Goal: Task Accomplishment & Management: Complete application form

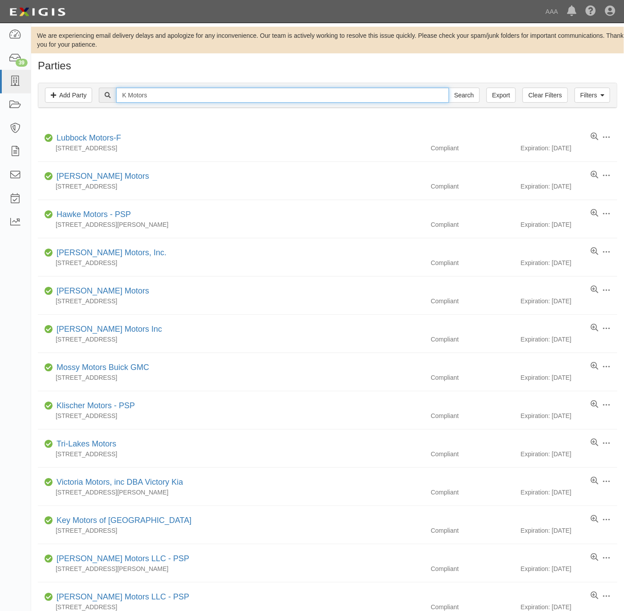
click at [306, 97] on input "K Motors" at bounding box center [282, 95] width 332 height 15
paste input "South Bay Hyundai"
click at [315, 97] on input "K MotorsSouth Bay Hyundai" at bounding box center [282, 95] width 332 height 15
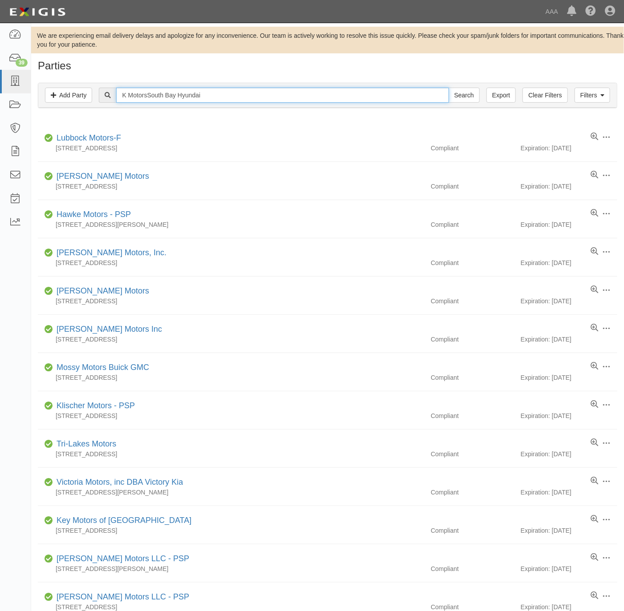
paste input "text"
type input "South Bay Hyundai"
click at [466, 91] on input "Search" at bounding box center [464, 95] width 31 height 15
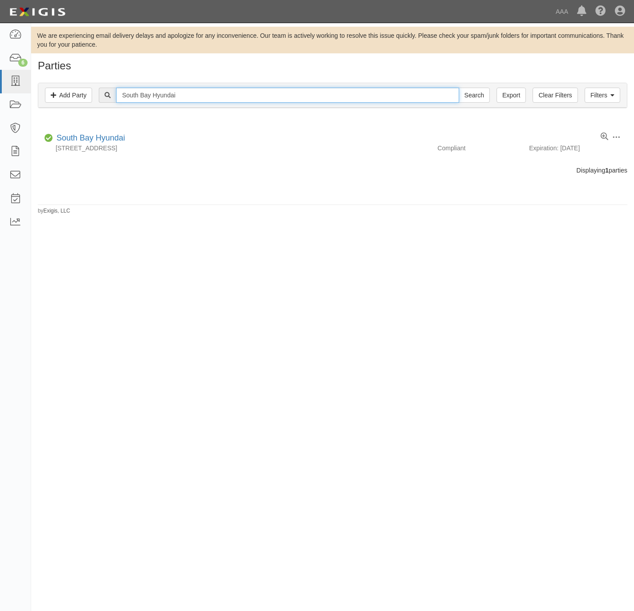
click at [142, 89] on input "South Bay Hyundai" at bounding box center [287, 95] width 343 height 15
paste input "Genesis of South Bay"
type input "Genesis of South Bay"
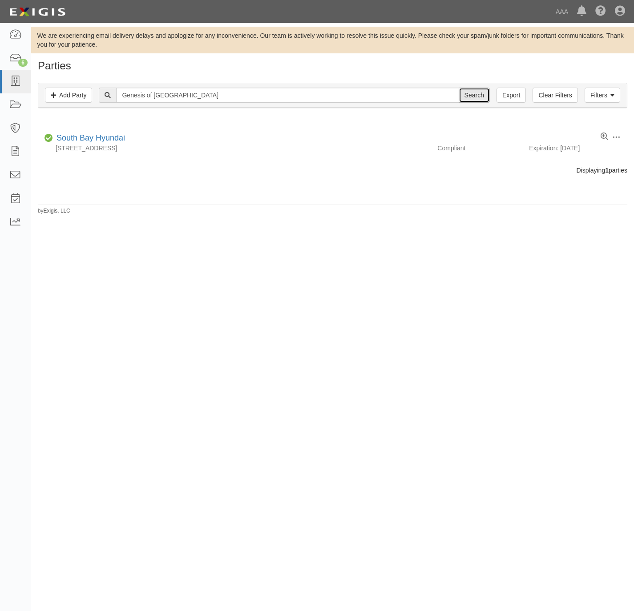
click at [474, 89] on input "Search" at bounding box center [474, 95] width 31 height 15
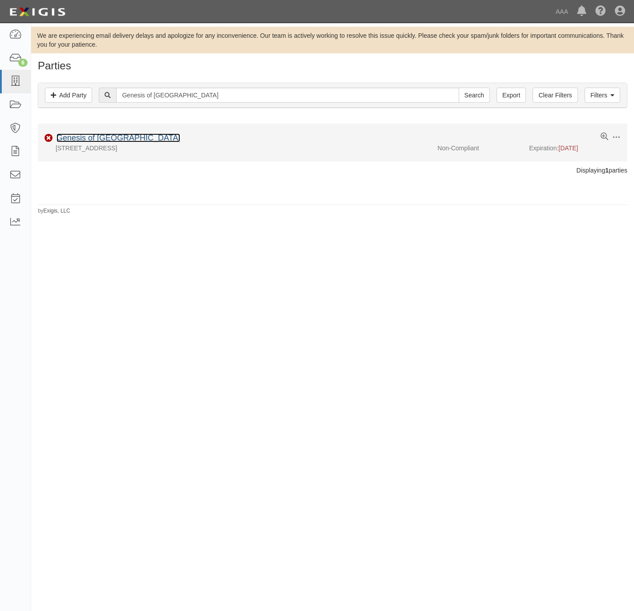
click at [79, 140] on link "Genesis of South Bay" at bounding box center [119, 137] width 124 height 9
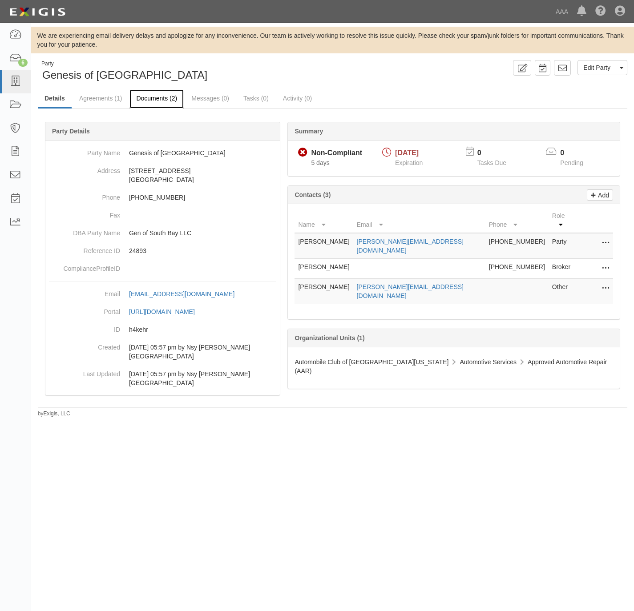
click at [149, 95] on link "Documents (2)" at bounding box center [156, 98] width 54 height 19
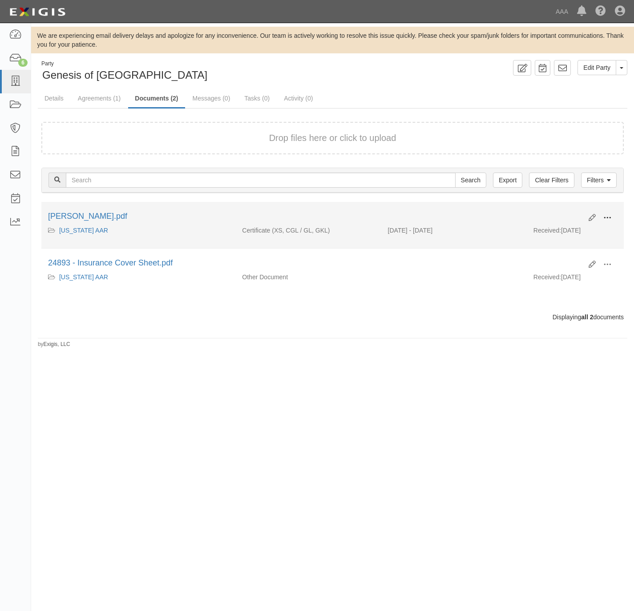
click at [605, 217] on span at bounding box center [607, 218] width 8 height 8
click at [569, 231] on link "View" at bounding box center [564, 231] width 70 height 16
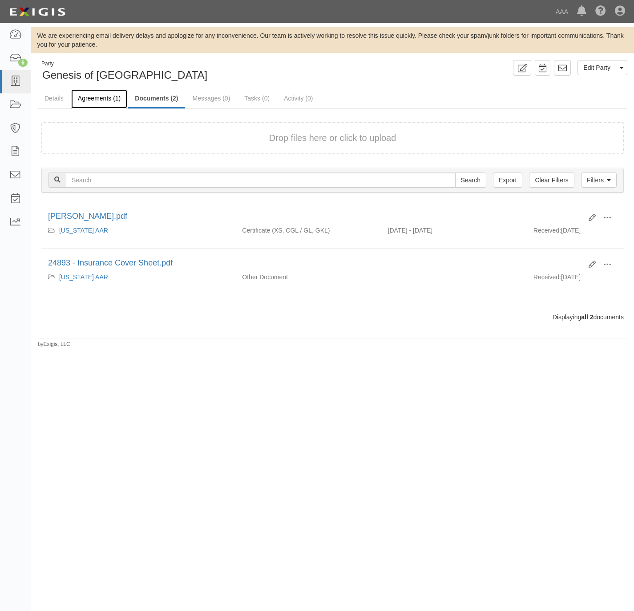
click at [103, 96] on link "Agreements (1)" at bounding box center [99, 98] width 56 height 19
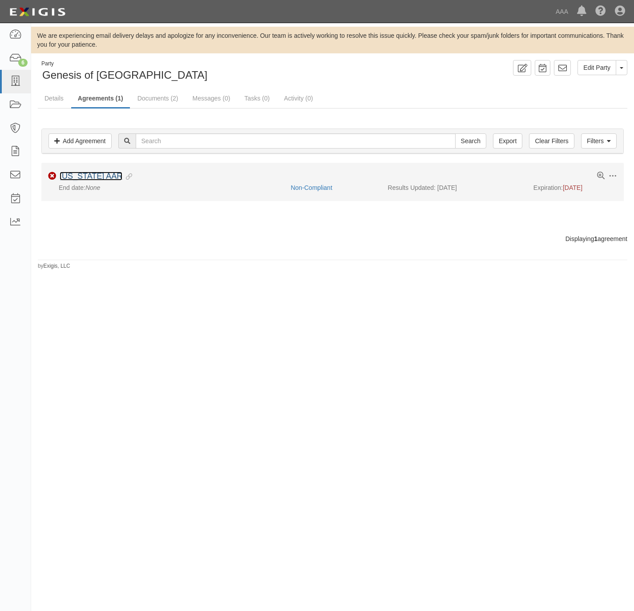
click at [73, 179] on link "California AAR" at bounding box center [91, 176] width 63 height 9
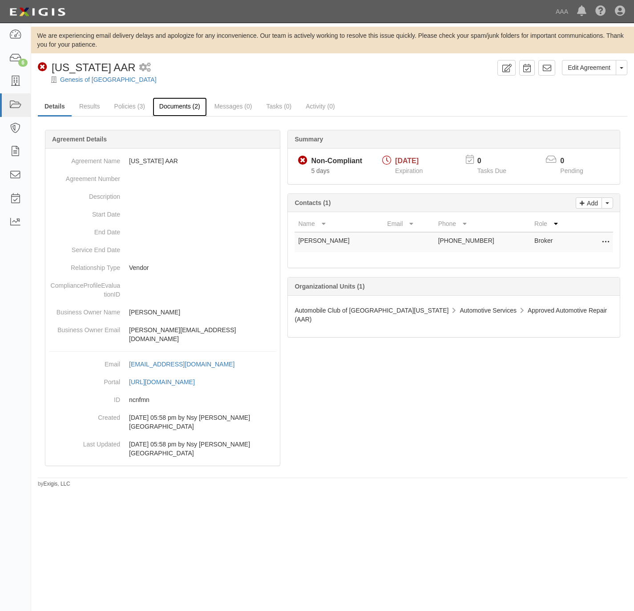
drag, startPoint x: 177, startPoint y: 103, endPoint x: 186, endPoint y: 100, distance: 9.8
click at [176, 103] on link "Documents (2)" at bounding box center [180, 106] width 54 height 19
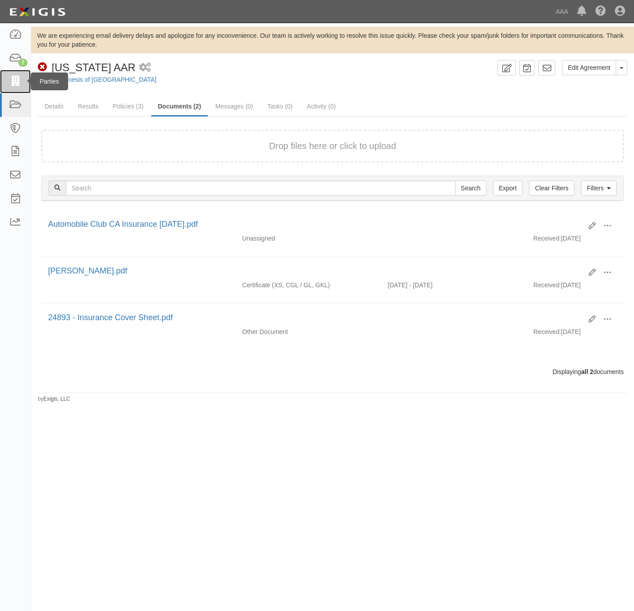
click at [11, 79] on icon at bounding box center [15, 82] width 12 height 10
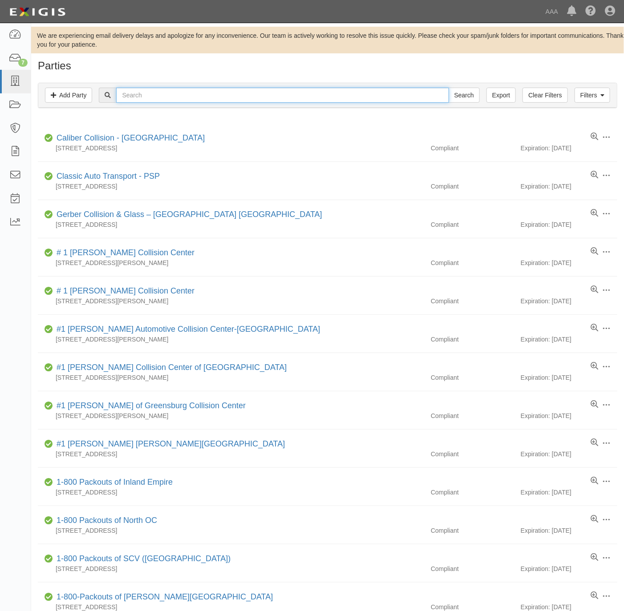
click at [293, 92] on input "text" at bounding box center [282, 95] width 332 height 15
paste input "South Bay Mazda"
type input "South Bay Mazda"
click at [465, 89] on input "Search" at bounding box center [464, 95] width 31 height 15
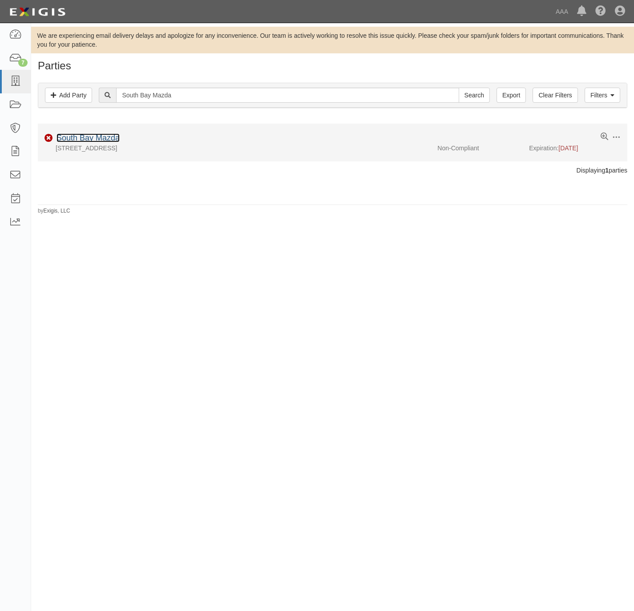
click at [92, 139] on link "South Bay Mazda" at bounding box center [88, 137] width 63 height 9
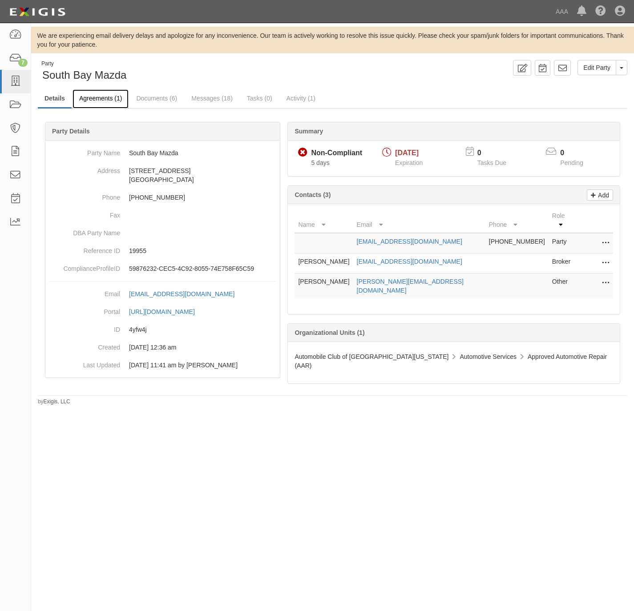
click at [100, 93] on link "Agreements (1)" at bounding box center [101, 98] width 56 height 19
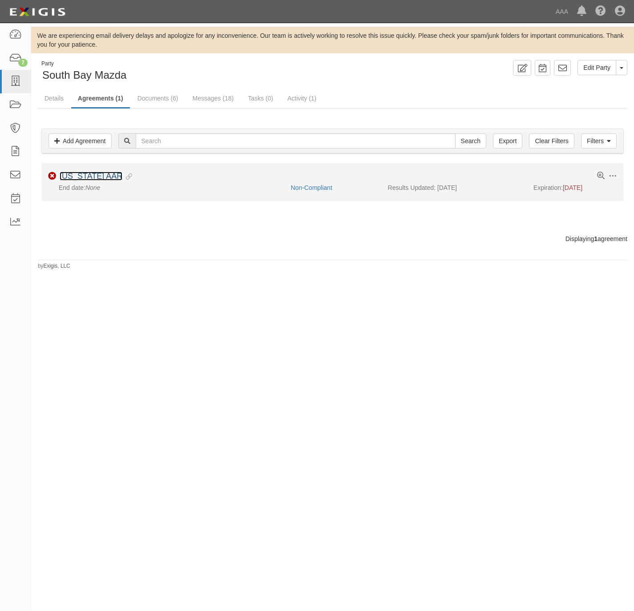
click at [97, 179] on link "[US_STATE] AAR" at bounding box center [91, 176] width 63 height 9
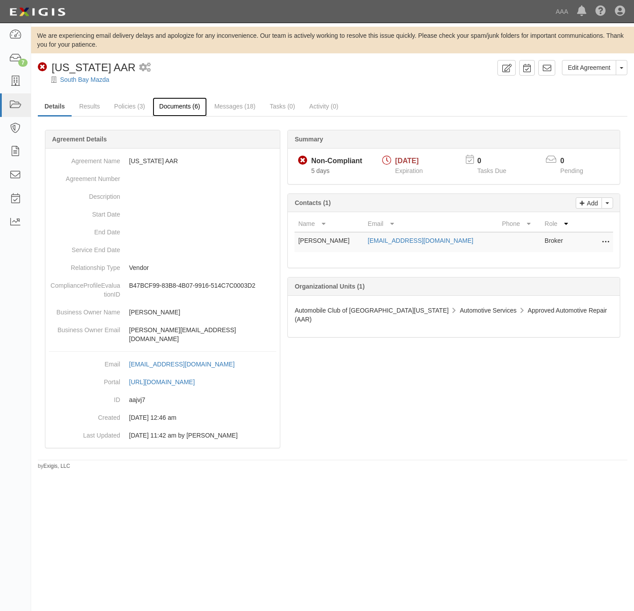
click at [188, 107] on link "Documents (6)" at bounding box center [180, 106] width 54 height 19
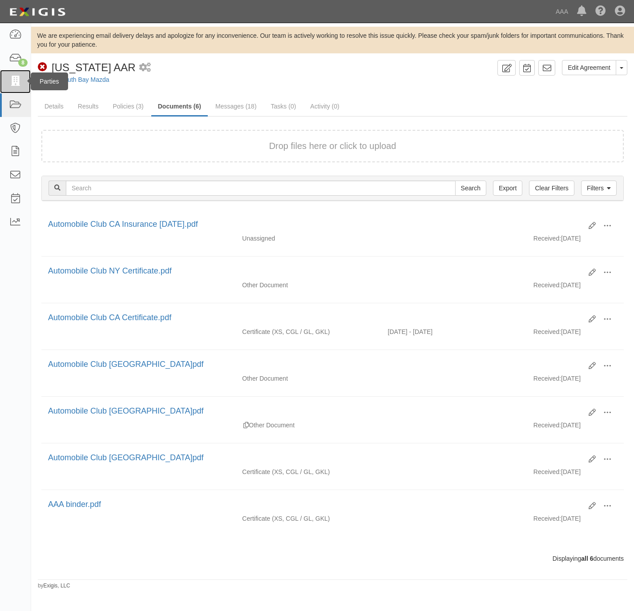
click at [13, 79] on icon at bounding box center [15, 82] width 12 height 10
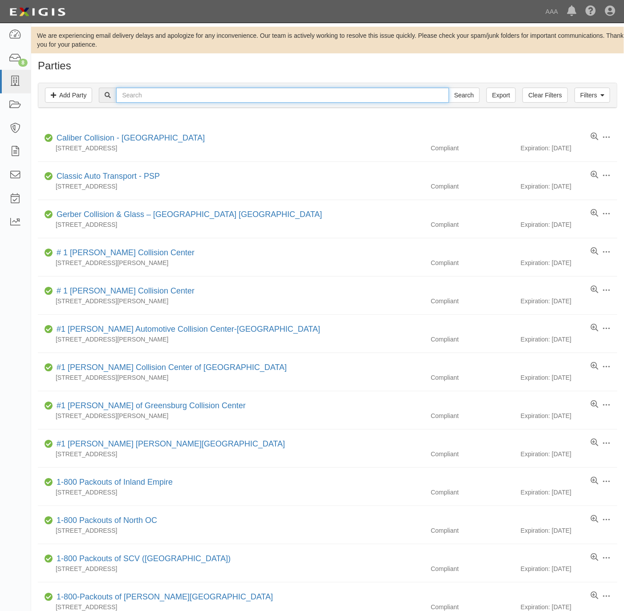
click at [224, 93] on input "text" at bounding box center [282, 95] width 332 height 15
paste input "[PERSON_NAME] Hills Hyundai"
type input "[PERSON_NAME] Hills Hyundai"
click at [454, 99] on input "Search" at bounding box center [464, 95] width 31 height 15
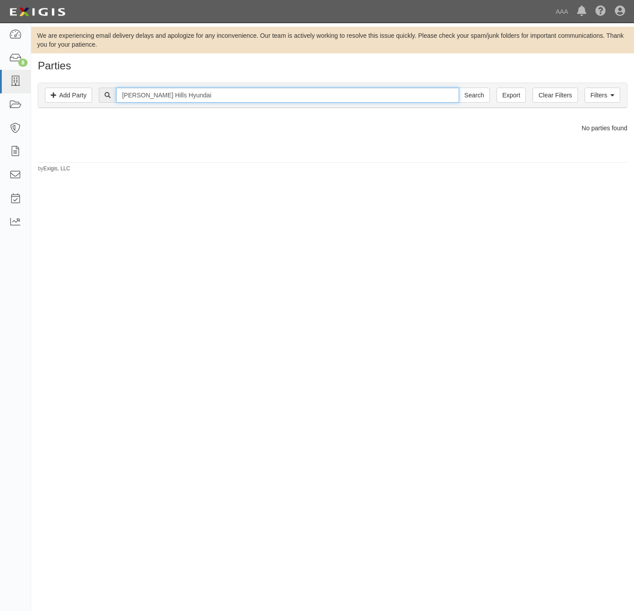
click at [338, 88] on input "Puente Hills Hyundai" at bounding box center [287, 95] width 343 height 15
paste input "Oxnard Mazda"
click at [331, 97] on input "Puente Hills HyundaiOxnard Mazda" at bounding box center [287, 95] width 343 height 15
click at [331, 96] on input "Puente Hills HyundaiOxnard Mazda" at bounding box center [287, 95] width 343 height 15
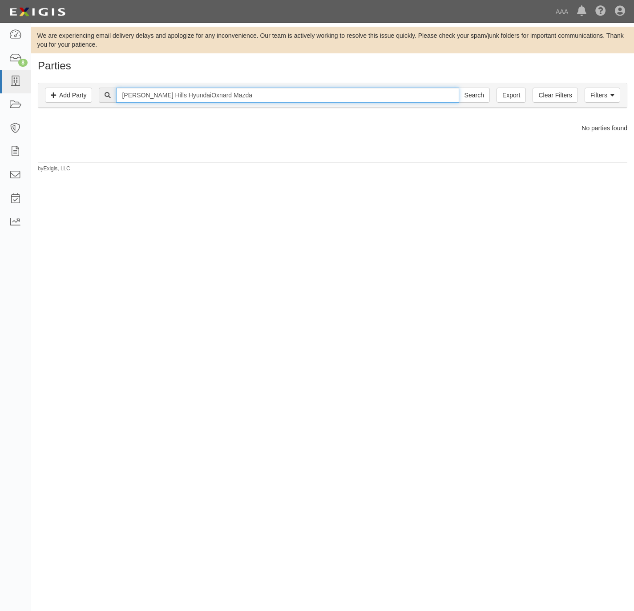
paste input "text"
type input "Oxnard Mazda"
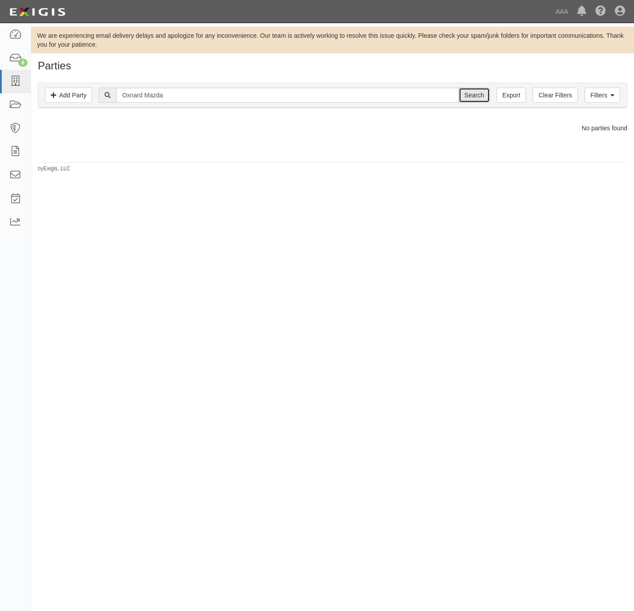
click at [485, 94] on input "Search" at bounding box center [474, 95] width 31 height 15
click at [224, 91] on input "Oxnard Mazda" at bounding box center [287, 95] width 343 height 15
paste input "Laguna Niguel Hyundai Genesis"
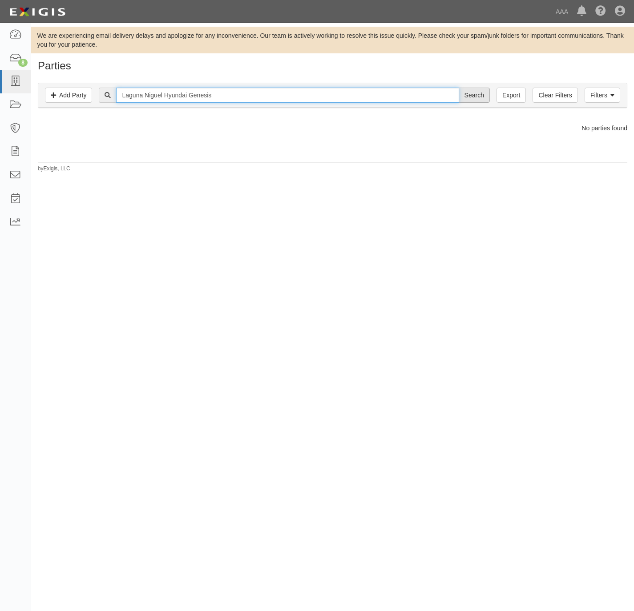
type input "Laguna Niguel Hyundai Genesis"
click at [462, 95] on input "Search" at bounding box center [474, 95] width 31 height 15
click at [351, 95] on input "Laguna Niguel Hyundai Genesis" at bounding box center [287, 95] width 343 height 15
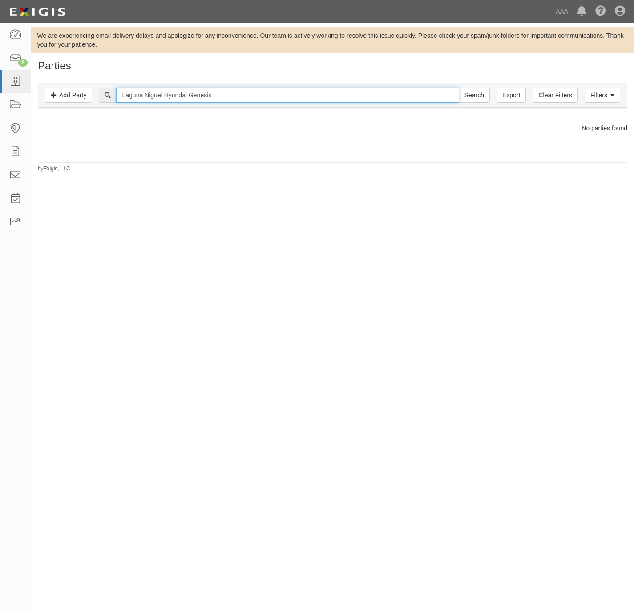
paste input "Cadillac GMC"
type input "Laguna Niguel Cadillac GMC"
click at [477, 97] on input "Search" at bounding box center [474, 95] width 31 height 15
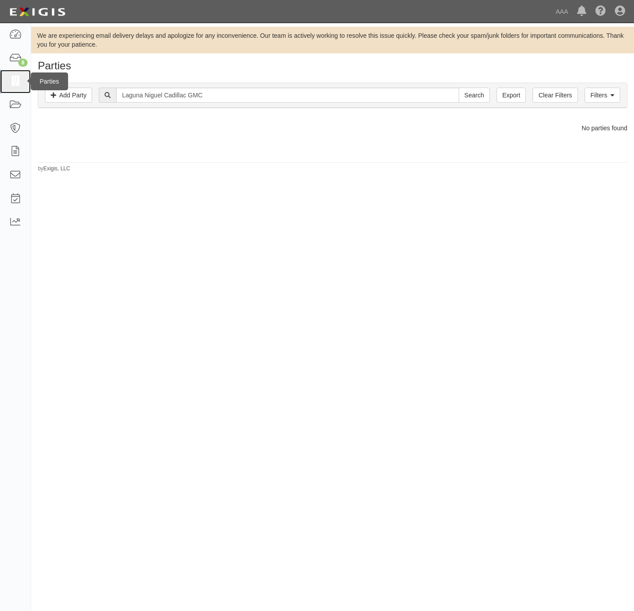
drag, startPoint x: 11, startPoint y: 84, endPoint x: 43, endPoint y: 72, distance: 34.2
click at [12, 84] on icon at bounding box center [15, 82] width 12 height 10
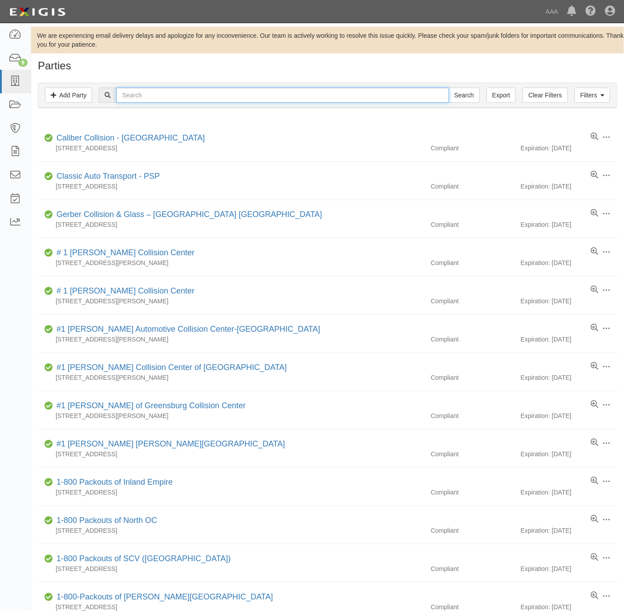
click at [292, 95] on input "text" at bounding box center [282, 95] width 332 height 15
paste input "Pristal's Automotive"
type input "Pristal's Automotive"
click at [456, 97] on input "Search" at bounding box center [464, 95] width 31 height 15
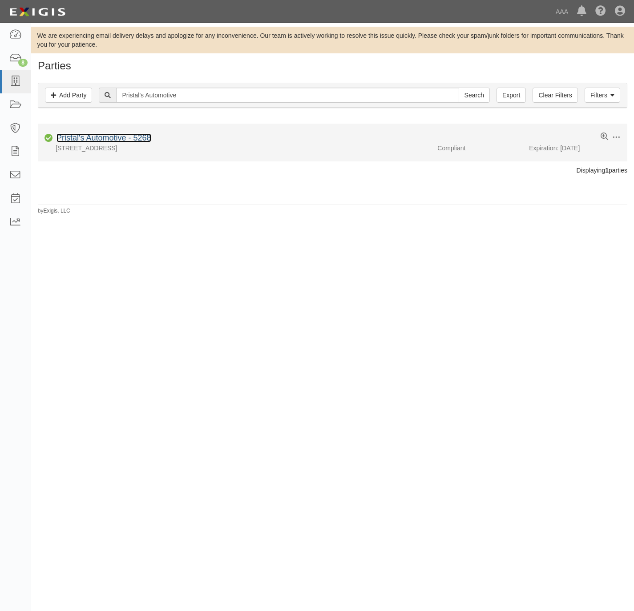
click at [92, 139] on link "Pristal's Automotive - 5268" at bounding box center [104, 137] width 95 height 9
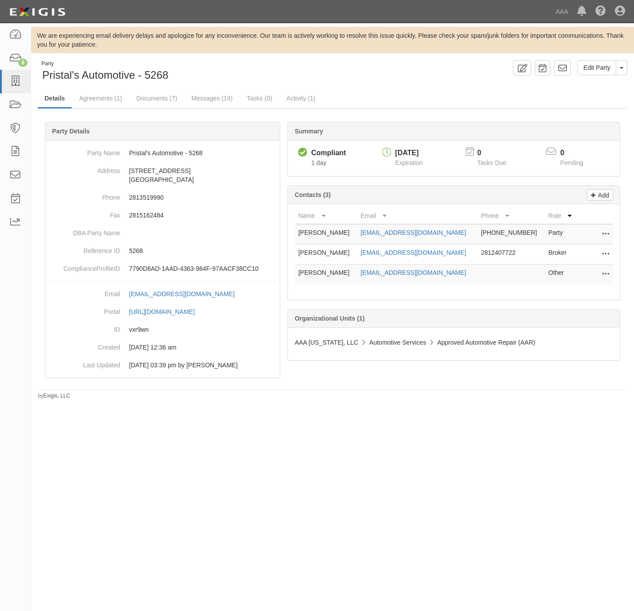
drag, startPoint x: 330, startPoint y: 408, endPoint x: 334, endPoint y: 398, distance: 10.3
click at [332, 399] on div "We are experiencing email delivery delays and apologize for any inconvenience. …" at bounding box center [317, 302] width 634 height 550
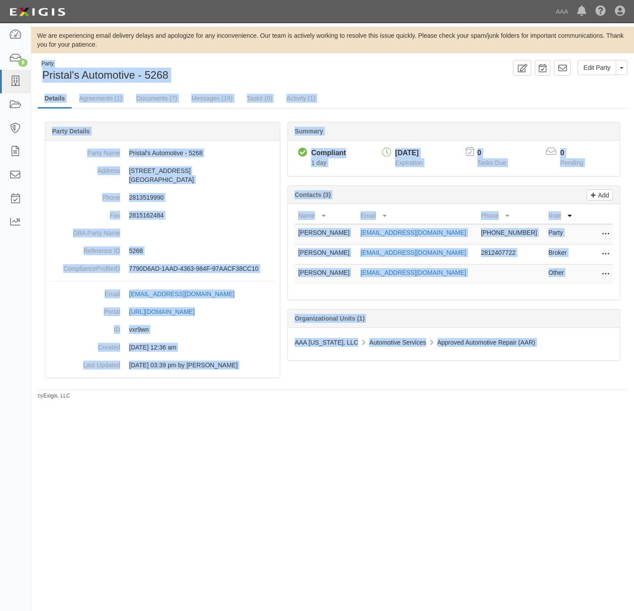
click at [605, 255] on icon at bounding box center [605, 255] width 7 height 12
click at [557, 258] on link "Edit" at bounding box center [574, 252] width 70 height 16
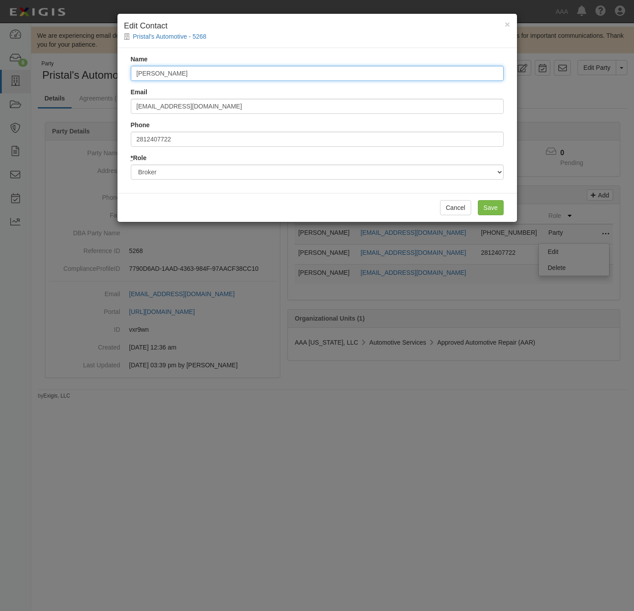
click at [186, 69] on input "[PERSON_NAME]" at bounding box center [317, 73] width 373 height 15
paste input "[PERSON_NAME]"
type input "[PERSON_NAME]"
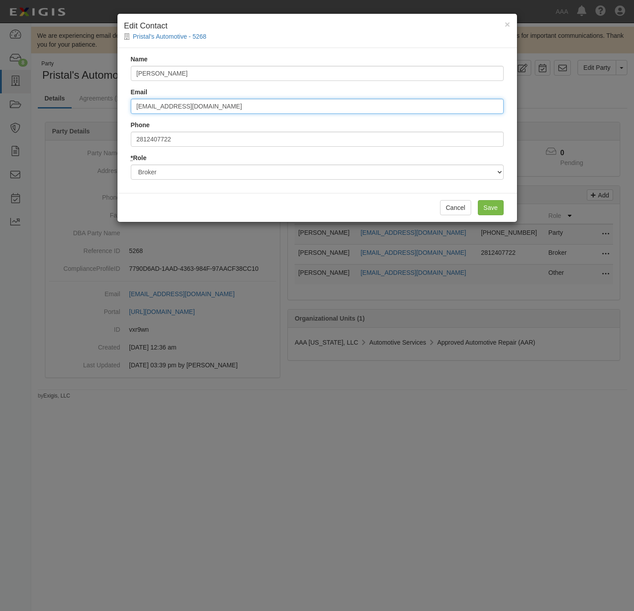
click at [234, 103] on input "[EMAIL_ADDRESS][DOMAIN_NAME]" at bounding box center [317, 106] width 373 height 15
click at [234, 103] on input "tia@jdins.com" at bounding box center [317, 106] width 373 height 15
paste input "bmontgomery@alkeme"
type input "bmontgomery@alkemeins.com"
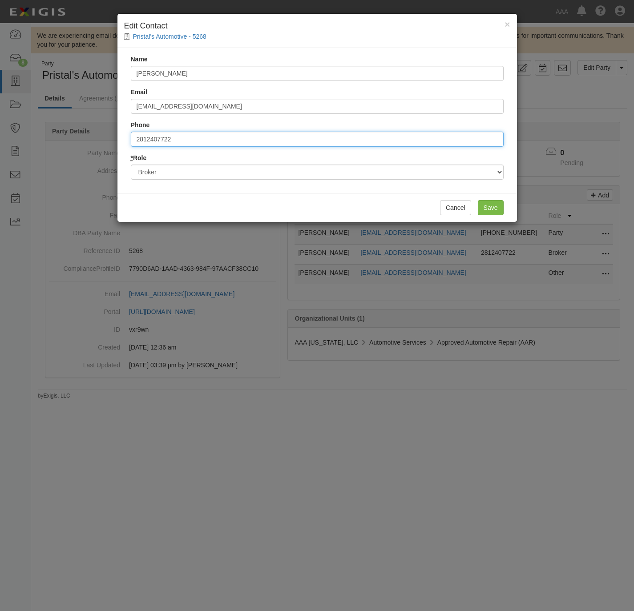
click at [179, 139] on input "2812407722" at bounding box center [317, 139] width 373 height 15
paste input ".240."
type input "281.240.7722"
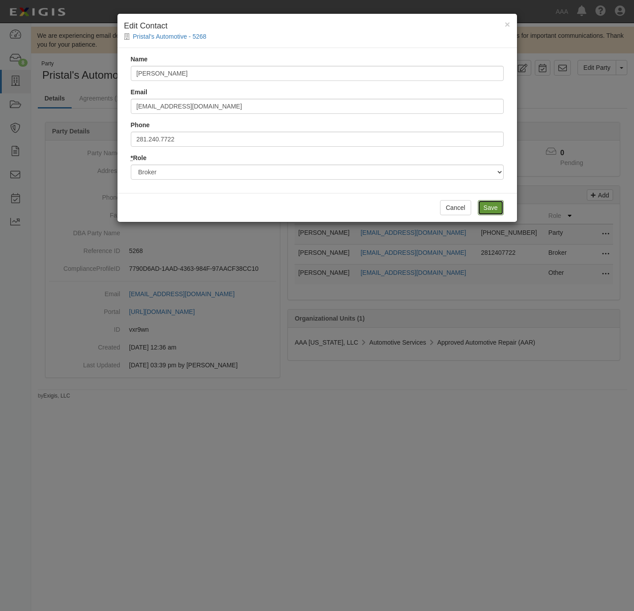
click at [484, 207] on input "Save" at bounding box center [491, 207] width 26 height 15
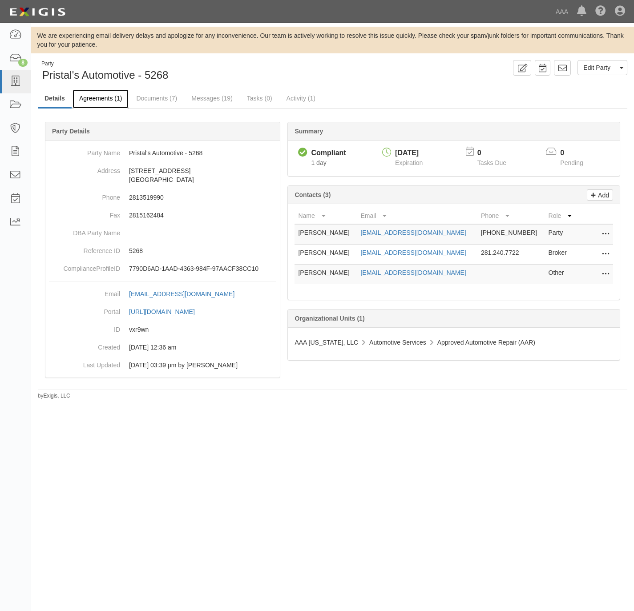
click at [90, 100] on link "Agreements (1)" at bounding box center [101, 98] width 56 height 19
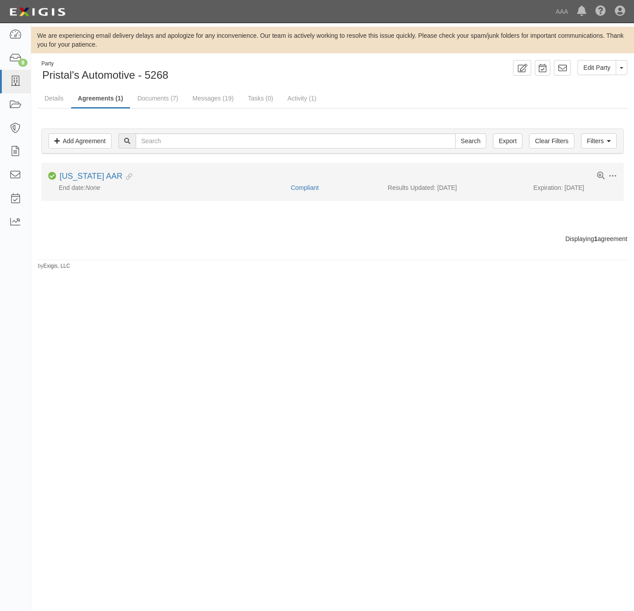
click at [75, 169] on li "Toggle Agreement Dropdown Edit Log activity Add task Send message Archive Compl…" at bounding box center [332, 182] width 582 height 38
click at [75, 175] on link "Texas AAR" at bounding box center [91, 176] width 63 height 9
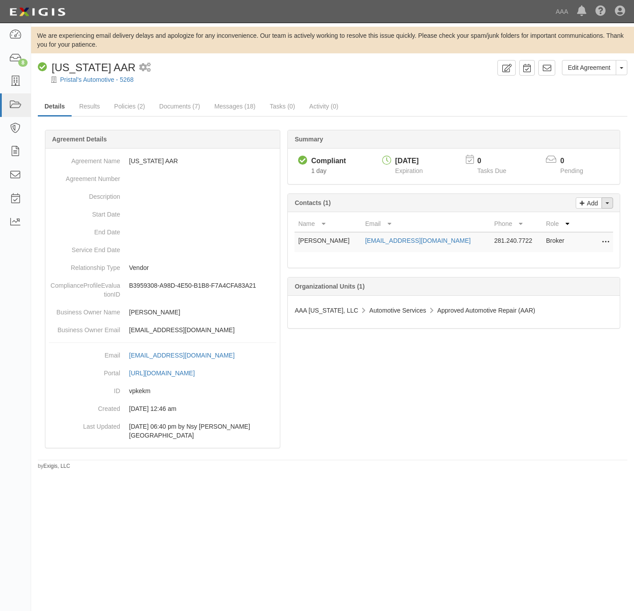
click at [612, 207] on button "Toggle Contact Dropdown" at bounding box center [608, 203] width 12 height 11
click at [583, 223] on link "Change contacts" at bounding box center [577, 219] width 70 height 12
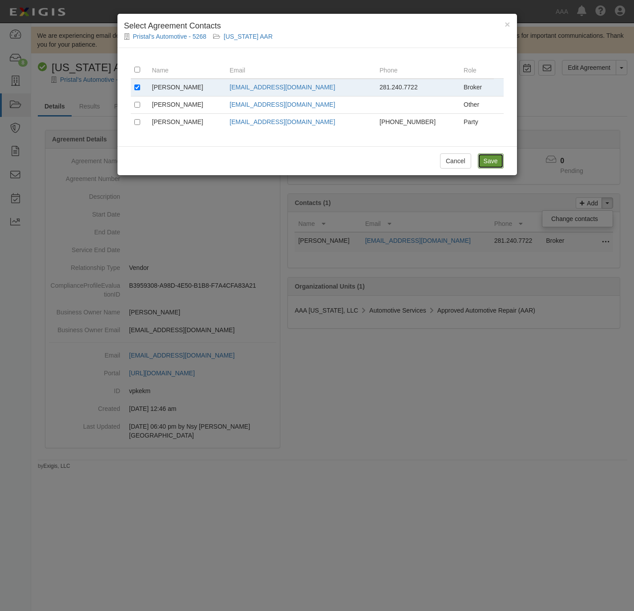
click at [494, 167] on input "Save" at bounding box center [491, 161] width 26 height 15
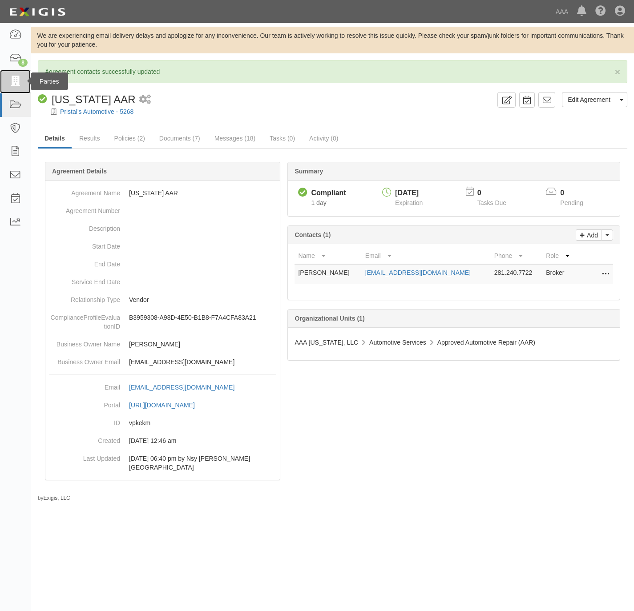
click at [16, 82] on icon at bounding box center [15, 82] width 12 height 10
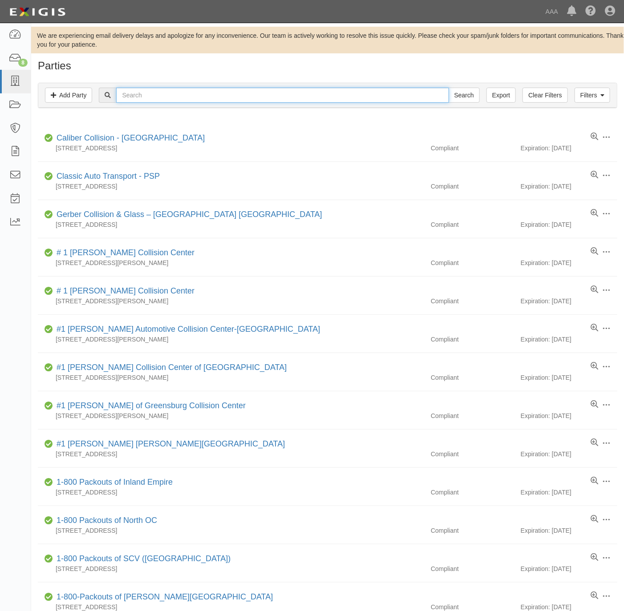
drag, startPoint x: 214, startPoint y: 89, endPoint x: 219, endPoint y: 89, distance: 5.3
click at [214, 89] on input "text" at bounding box center [282, 95] width 332 height 15
paste input "9173"
type input "9173"
click at [469, 90] on input "Search" at bounding box center [464, 95] width 31 height 15
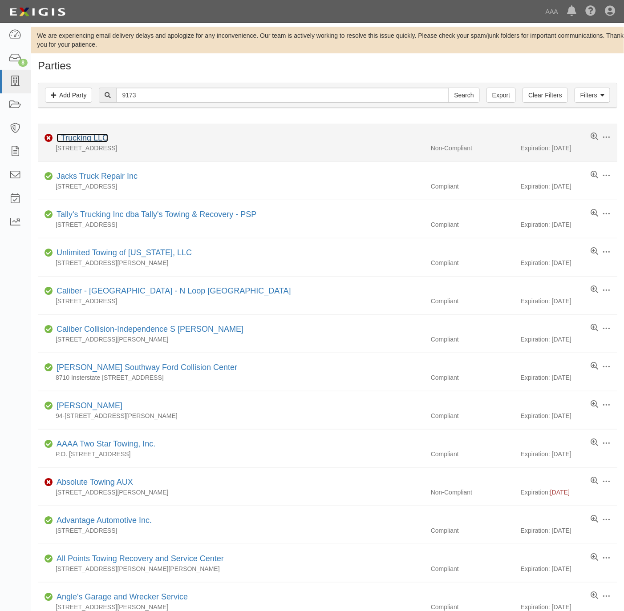
click at [89, 137] on link "I Trucking LLC" at bounding box center [83, 137] width 52 height 9
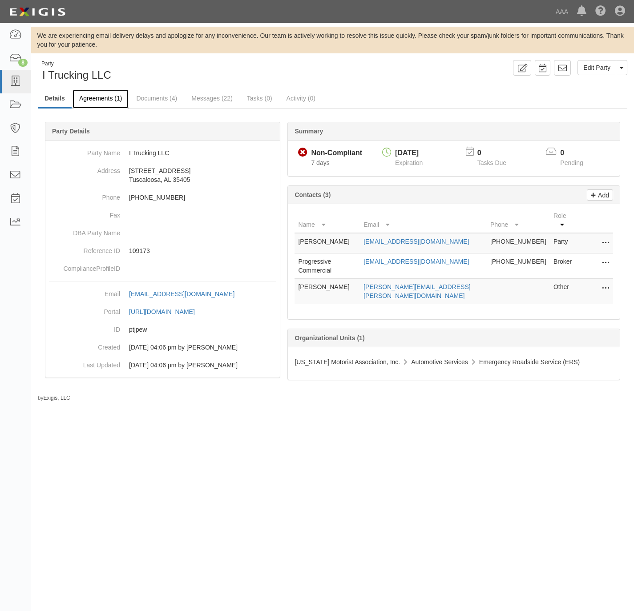
click at [101, 99] on link "Agreements (1)" at bounding box center [101, 98] width 56 height 19
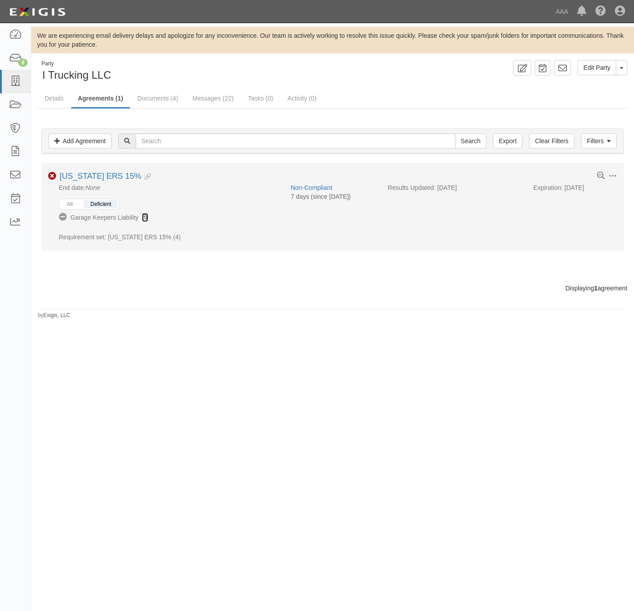
click at [144, 216] on icon at bounding box center [145, 218] width 6 height 6
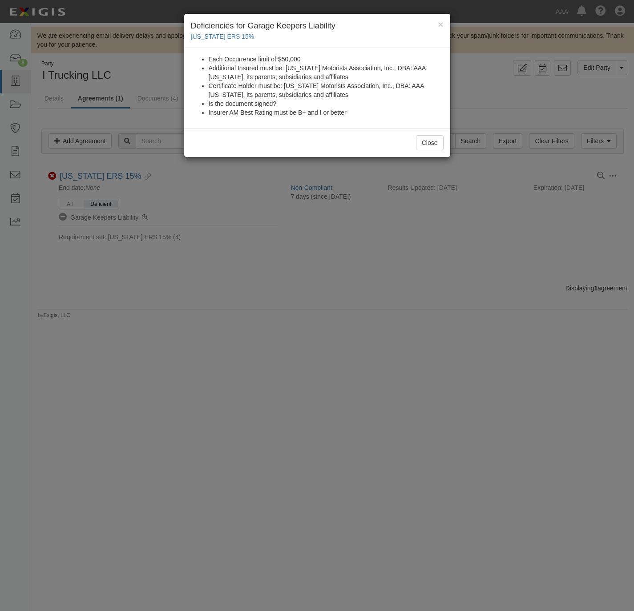
drag, startPoint x: 290, startPoint y: 315, endPoint x: 205, endPoint y: 270, distance: 96.9
click at [289, 314] on div "× Deficiencies for Garage Keepers Liability Alabama ERS 15% Each Occurrence lim…" at bounding box center [317, 305] width 634 height 611
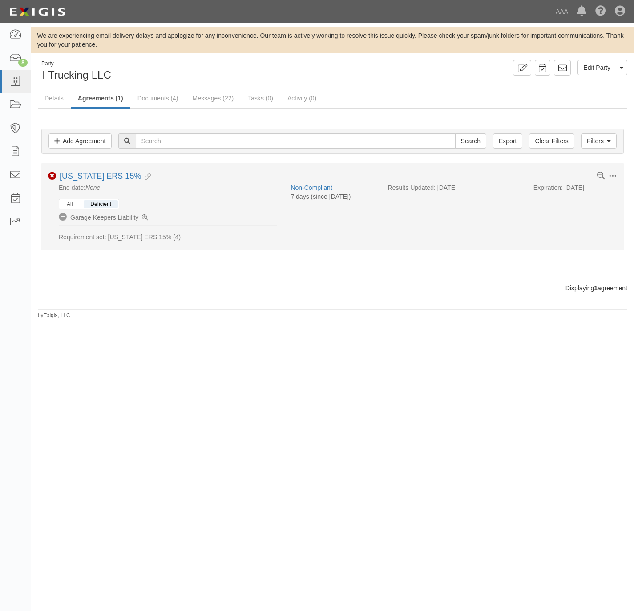
click at [78, 205] on button "All" at bounding box center [69, 204] width 19 height 8
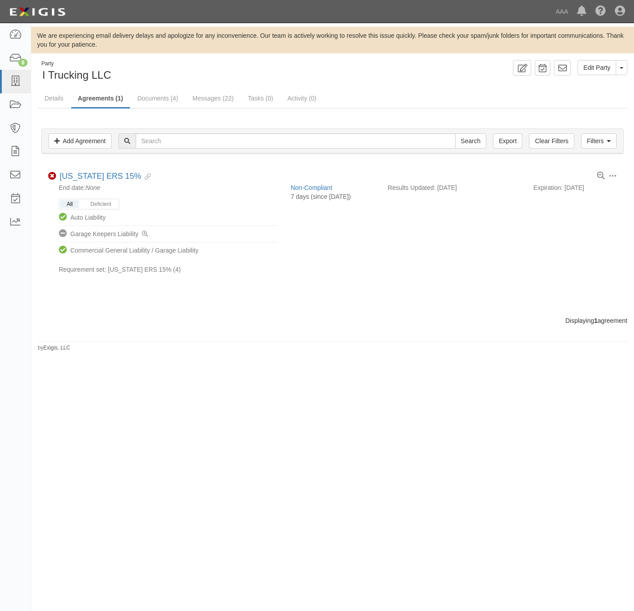
click at [302, 361] on div "We are experiencing email delivery delays and apologize for any inconvenience. …" at bounding box center [317, 302] width 634 height 550
click at [155, 101] on link "Documents (4)" at bounding box center [158, 98] width 54 height 19
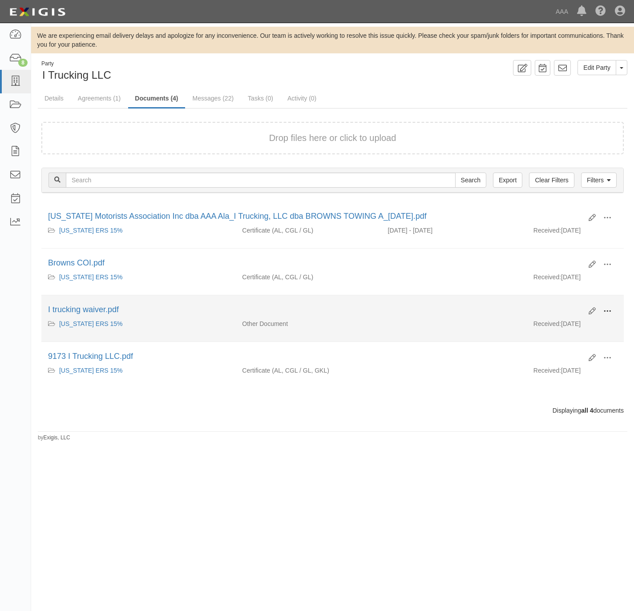
click at [605, 311] on span at bounding box center [607, 311] width 8 height 8
click at [556, 327] on link "View" at bounding box center [564, 324] width 70 height 16
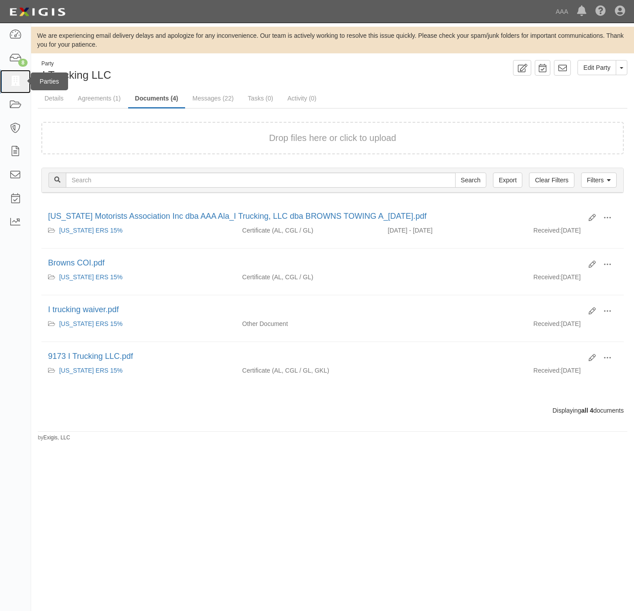
click at [16, 79] on icon at bounding box center [15, 82] width 12 height 10
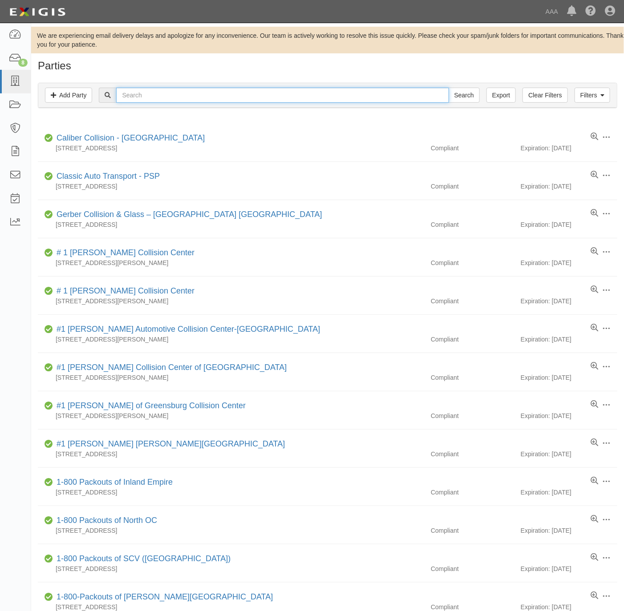
click at [207, 95] on input "text" at bounding box center [282, 95] width 332 height 15
paste input "Don's Lock & Key"
type input "Don's Lock & Key"
click at [463, 94] on input "Search" at bounding box center [464, 95] width 31 height 15
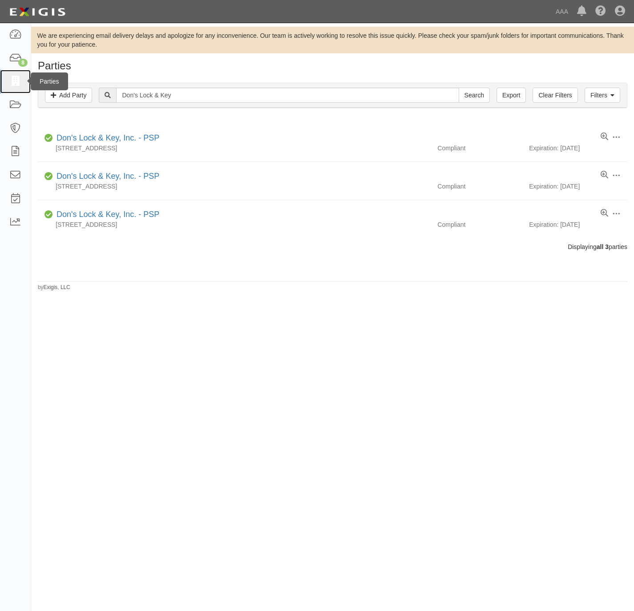
drag, startPoint x: 12, startPoint y: 79, endPoint x: 23, endPoint y: 70, distance: 14.2
click at [12, 79] on icon at bounding box center [15, 82] width 12 height 10
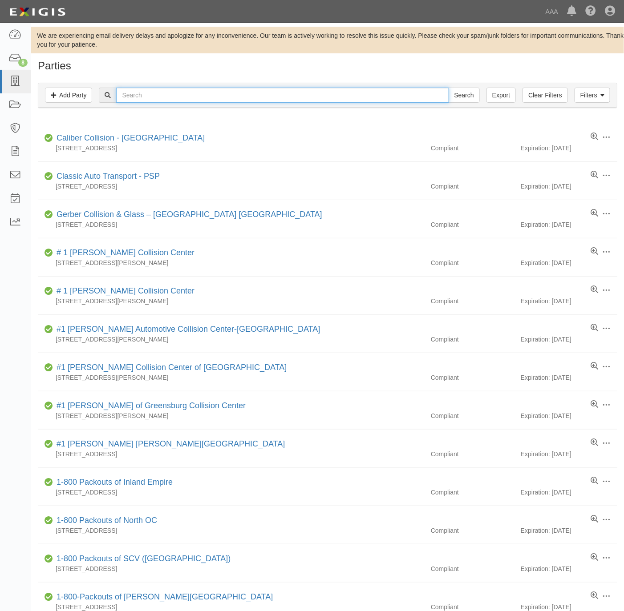
click at [204, 97] on input "text" at bounding box center [282, 95] width 332 height 15
paste input "Ken Grody Ford Carlsbad"
type input "Ken Grody Ford Carlsbad"
click at [466, 95] on input "Search" at bounding box center [464, 95] width 31 height 15
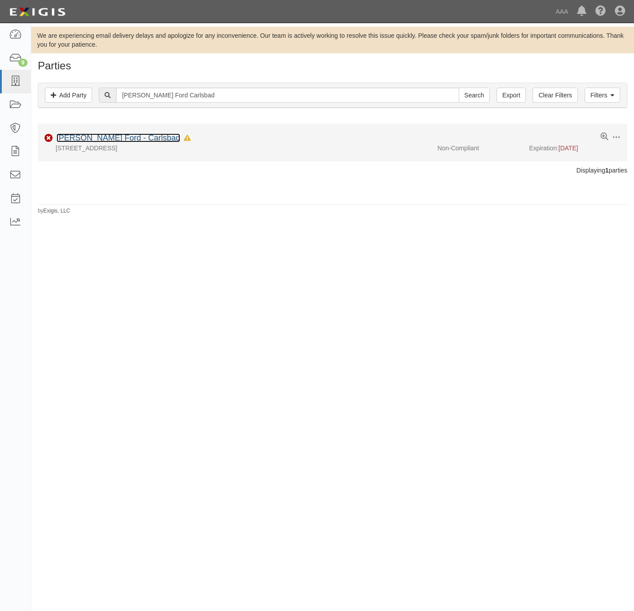
click at [98, 136] on link "[PERSON_NAME] Ford - Carlsbad" at bounding box center [119, 137] width 124 height 9
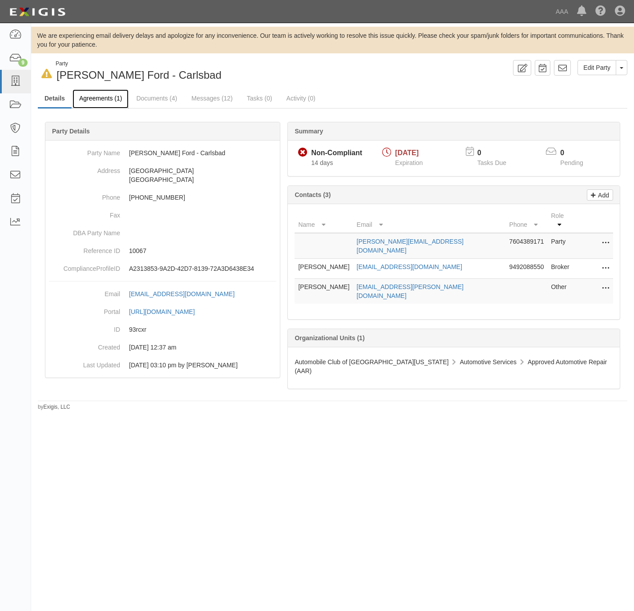
click at [99, 99] on link "Agreements (1)" at bounding box center [101, 98] width 56 height 19
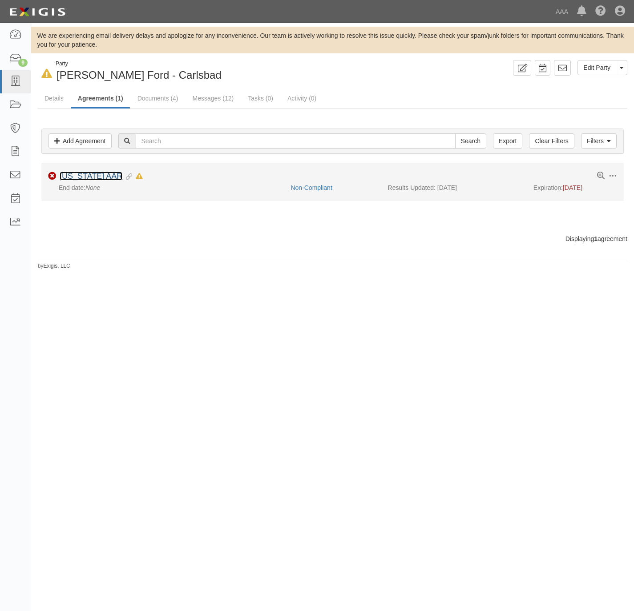
click at [82, 177] on link "[US_STATE] AAR" at bounding box center [91, 176] width 63 height 9
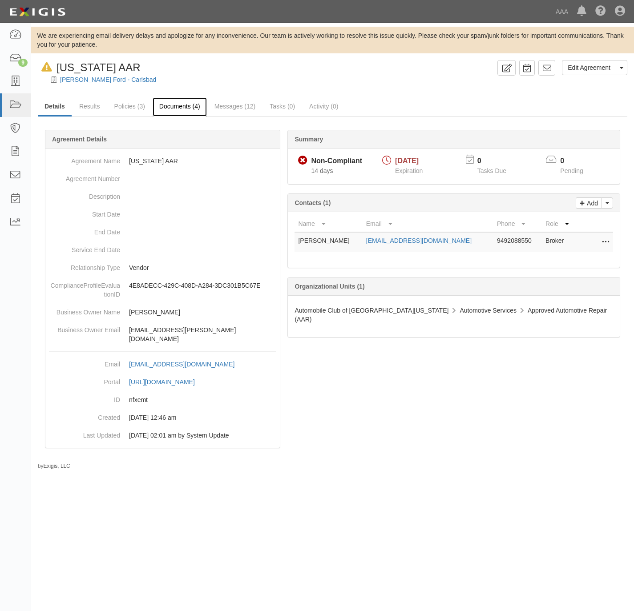
click at [178, 103] on link "Documents (4)" at bounding box center [180, 106] width 54 height 19
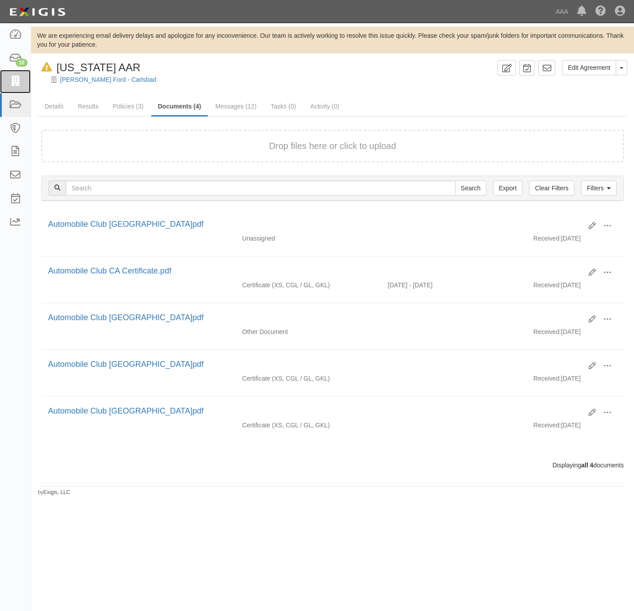
drag, startPoint x: 14, startPoint y: 81, endPoint x: 67, endPoint y: 63, distance: 55.9
click at [14, 81] on icon at bounding box center [15, 82] width 12 height 10
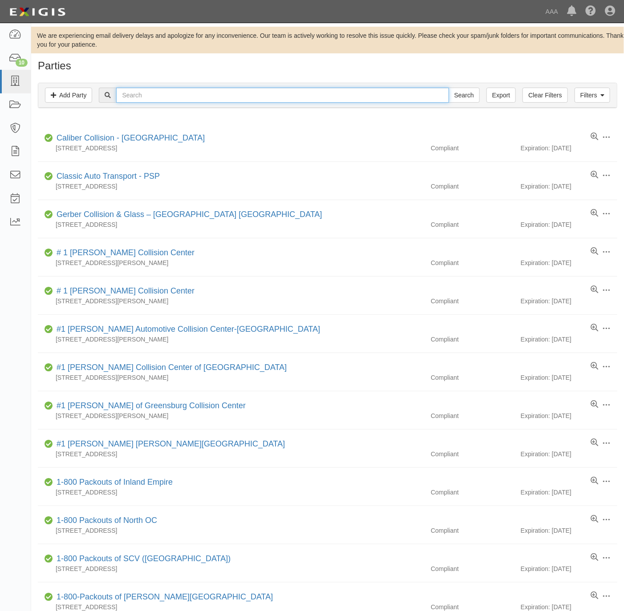
drag, startPoint x: 154, startPoint y: 94, endPoint x: 159, endPoint y: 97, distance: 6.4
click at [159, 97] on input "text" at bounding box center [282, 95] width 332 height 15
paste input "631307"
type input "631307"
click at [458, 95] on input "Search" at bounding box center [464, 95] width 31 height 15
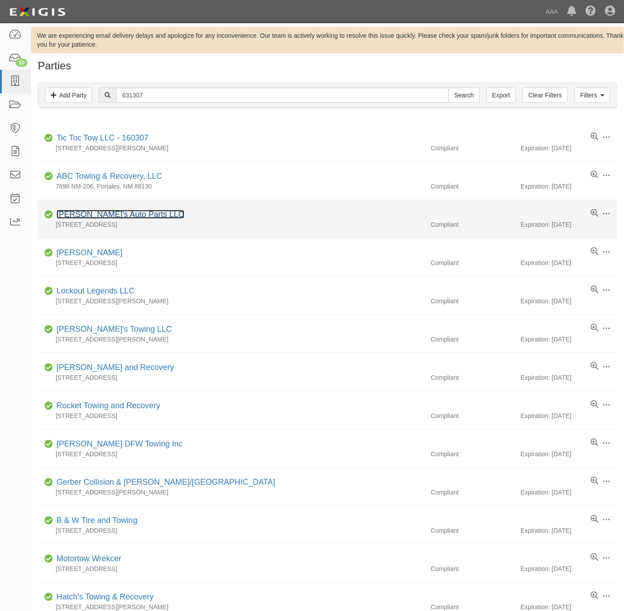
click at [108, 215] on link "[PERSON_NAME]'s Auto Parts LLC" at bounding box center [121, 214] width 128 height 9
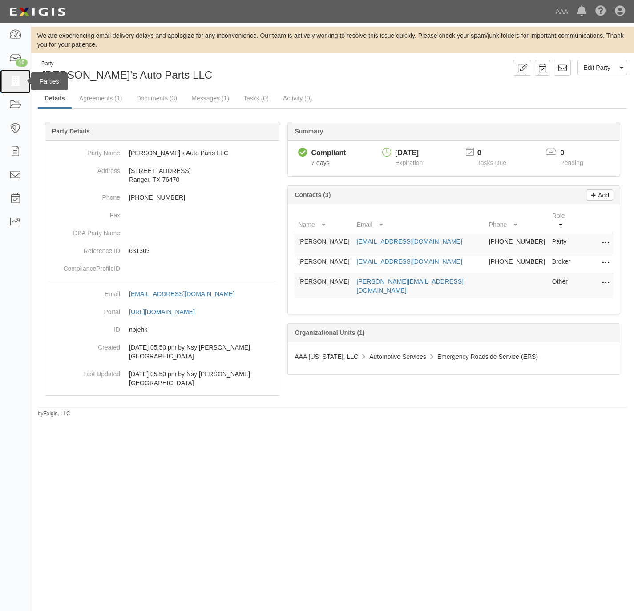
click at [18, 77] on icon at bounding box center [15, 82] width 12 height 10
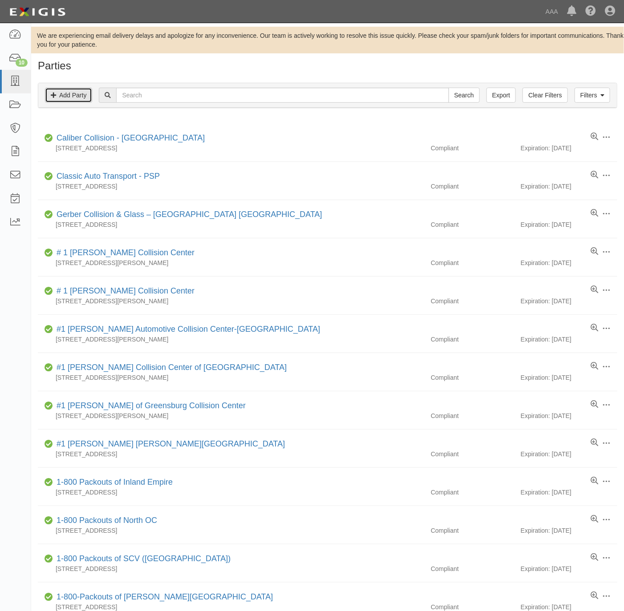
click at [69, 93] on link "Add Party" at bounding box center [68, 95] width 47 height 15
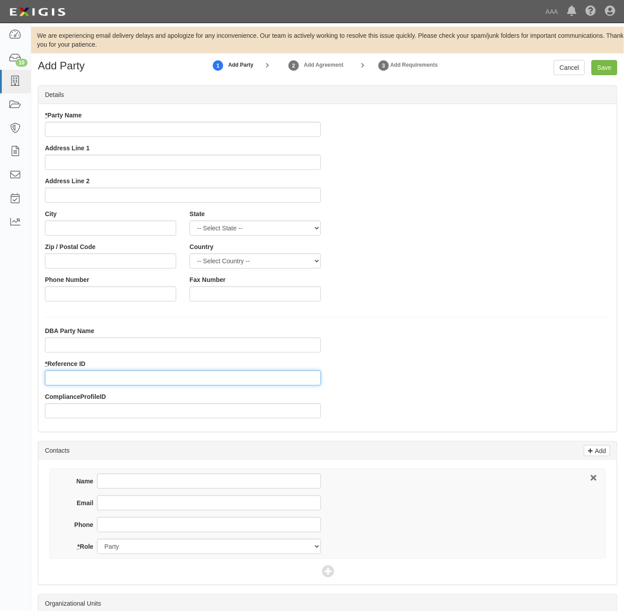
drag, startPoint x: 75, startPoint y: 376, endPoint x: 79, endPoint y: 371, distance: 6.7
click at [75, 376] on input "* Reference ID" at bounding box center [183, 378] width 276 height 15
paste input "631307"
type input "631307"
click at [167, 125] on input "* Party Name" at bounding box center [183, 129] width 276 height 15
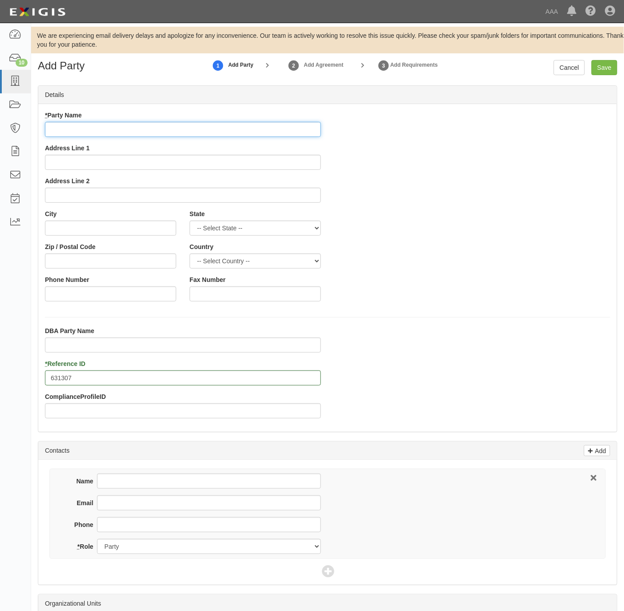
paste input "Freddy's Auto Parts LLC"
type input "[PERSON_NAME]'s Auto Parts LLC"
click at [145, 158] on input "Address Line 1" at bounding box center [183, 162] width 276 height 15
paste input "6995 E Access Rd"
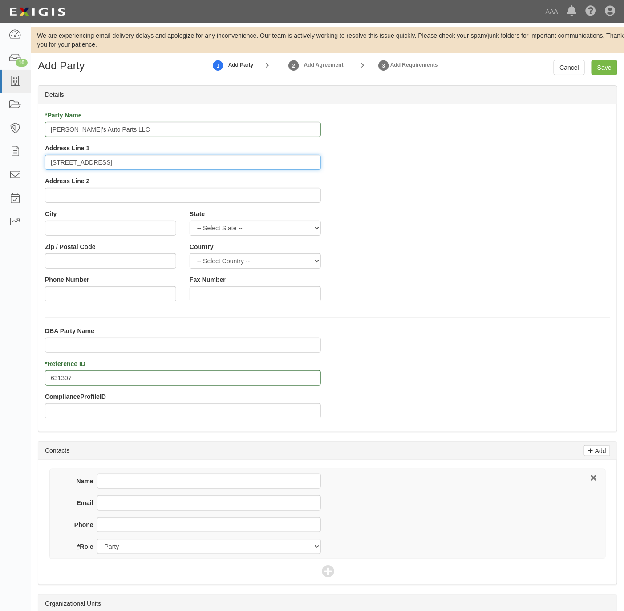
type input "6995 E Access Rd"
click at [67, 231] on input "City" at bounding box center [110, 228] width 131 height 15
paste input "Ranger,"
type input "Ranger"
select select "TX"
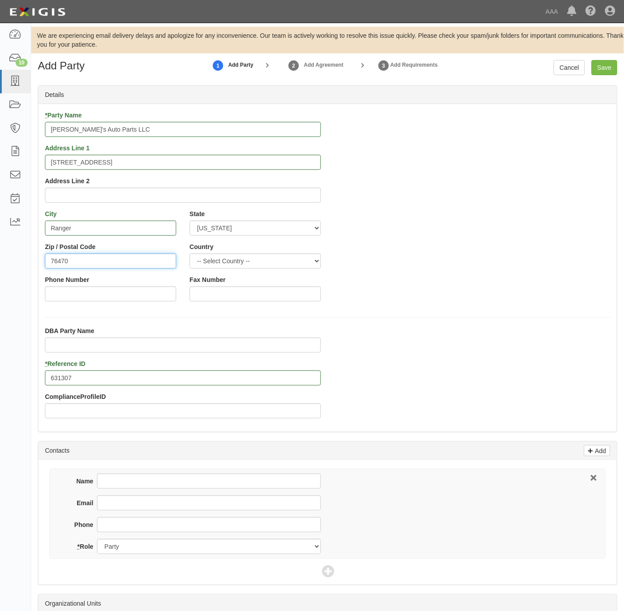
type input "76470"
click at [77, 291] on input "Phone Number" at bounding box center [110, 294] width 131 height 15
paste input "254-647-1125"
type input "254-647-1125"
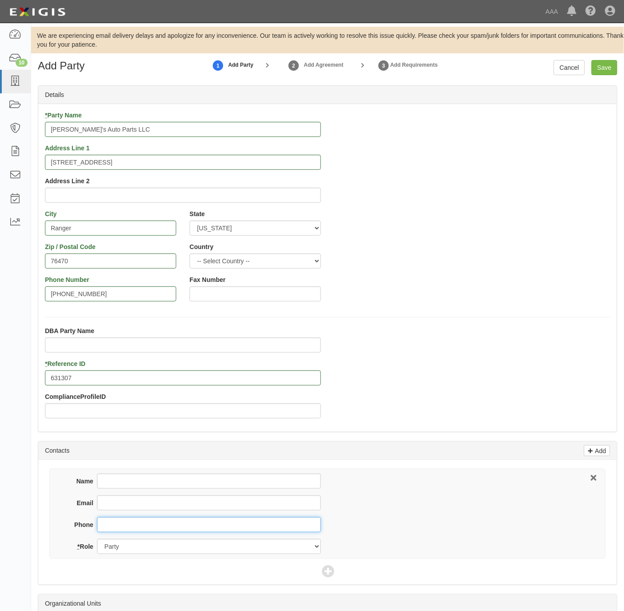
click at [121, 526] on input "Phone" at bounding box center [209, 524] width 224 height 15
paste input "254-647-1125"
type input "254-647-1125"
drag, startPoint x: 118, startPoint y: 481, endPoint x: 124, endPoint y: 477, distance: 7.7
click at [118, 481] on input "Name" at bounding box center [209, 481] width 224 height 15
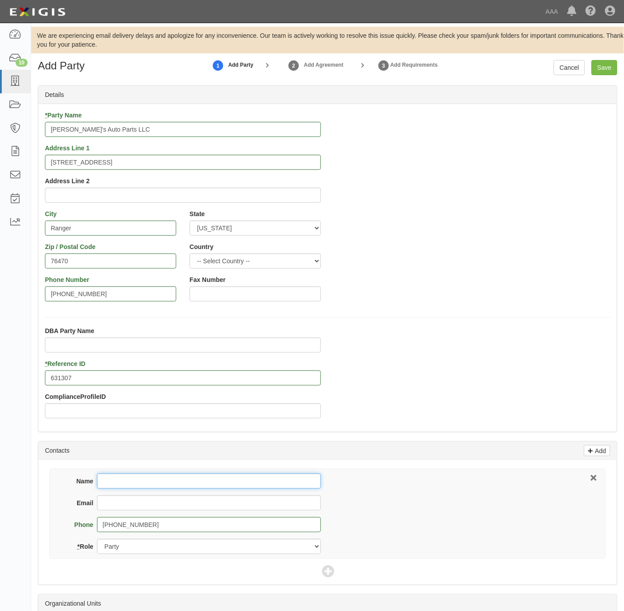
paste input "Freddy Wiesen"
type input "Freddy Wiesen"
drag, startPoint x: 182, startPoint y: 509, endPoint x: 188, endPoint y: 516, distance: 9.8
click at [180, 508] on input "Email" at bounding box center [209, 503] width 224 height 15
paste input "ginger@txbusiness.com"
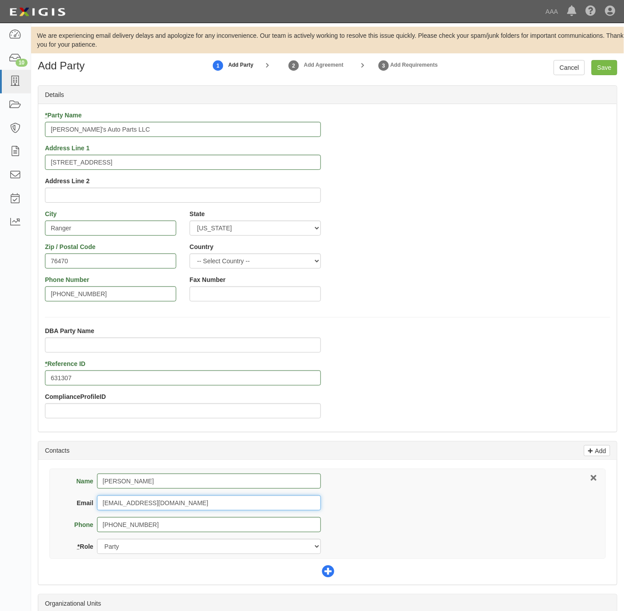
type input "ginger@txbusiness.com"
click at [326, 571] on icon at bounding box center [328, 572] width 12 height 12
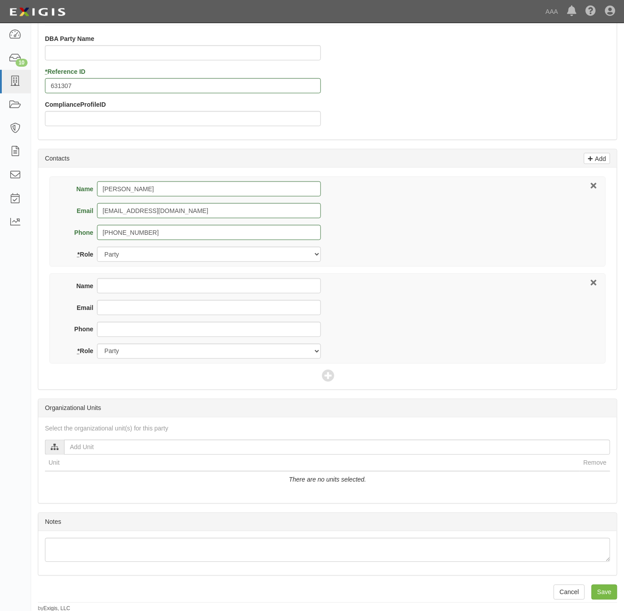
scroll to position [298, 0]
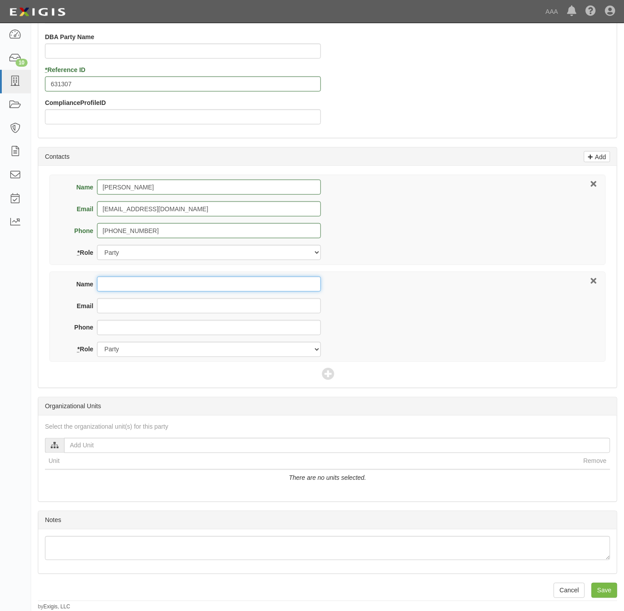
drag, startPoint x: 126, startPoint y: 285, endPoint x: 134, endPoint y: 286, distance: 8.1
click at [126, 285] on input "Name" at bounding box center [209, 284] width 224 height 15
paste input "Brian Buck"
type input "Brian Buck"
drag, startPoint x: 144, startPoint y: 304, endPoint x: 150, endPoint y: 304, distance: 5.8
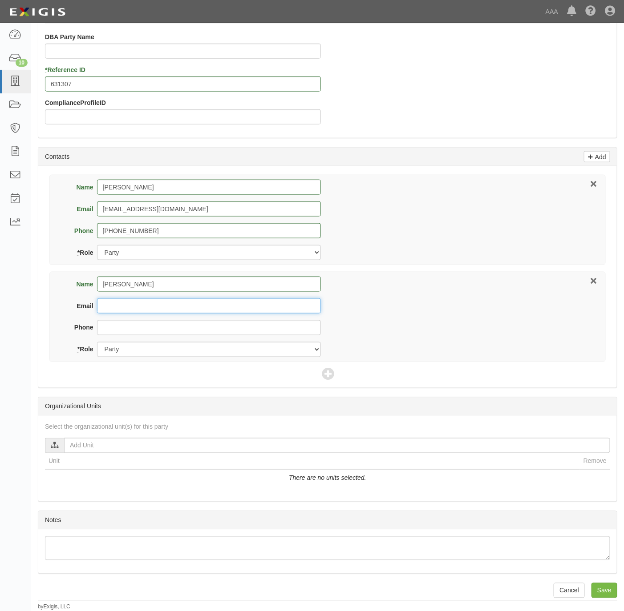
click at [144, 304] on input "Email" at bounding box center [209, 306] width 224 height 15
paste input "support@brianbuckinc.com"
type input "support@brianbuckinc.com"
click at [134, 321] on input "Phone" at bounding box center [209, 327] width 224 height 15
paste input "214-240-9855"
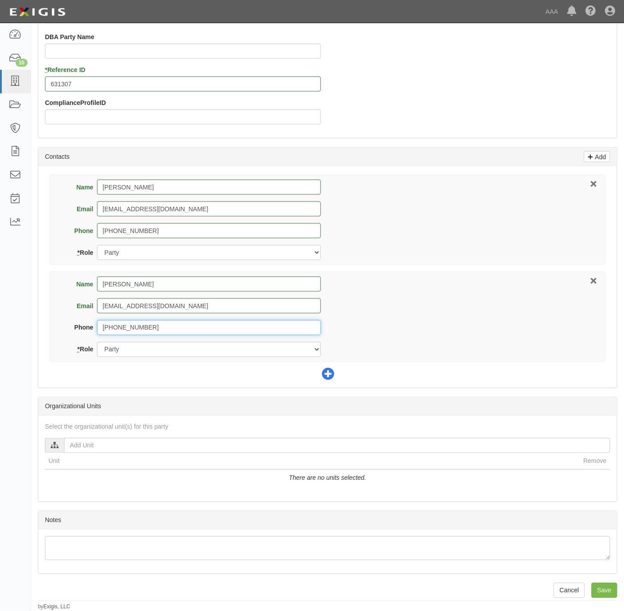
type input "214-240-9855"
click at [330, 370] on icon at bounding box center [328, 375] width 12 height 12
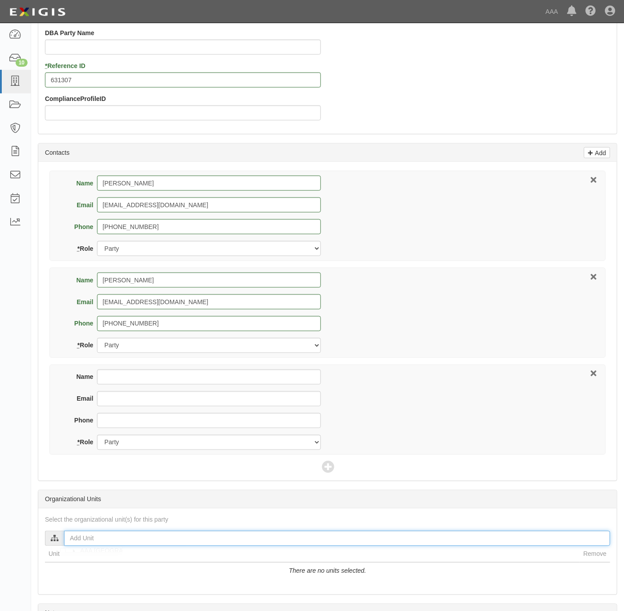
click at [79, 539] on input "text" at bounding box center [337, 538] width 546 height 15
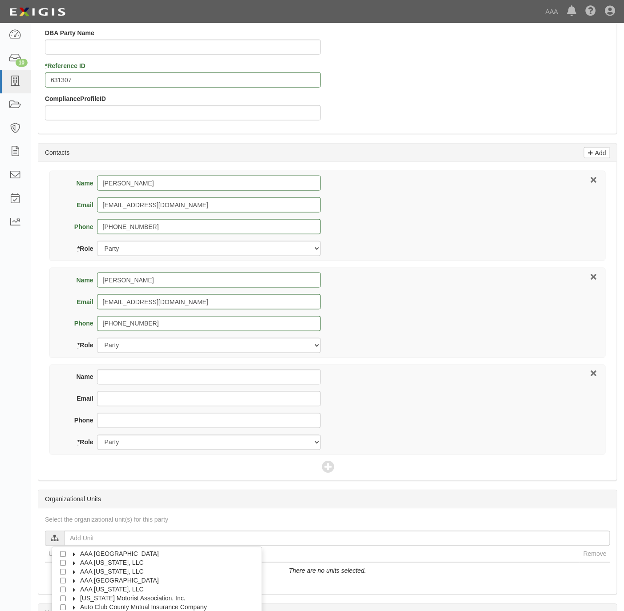
click at [109, 589] on label "AAA [US_STATE], LLC" at bounding box center [106, 590] width 75 height 9
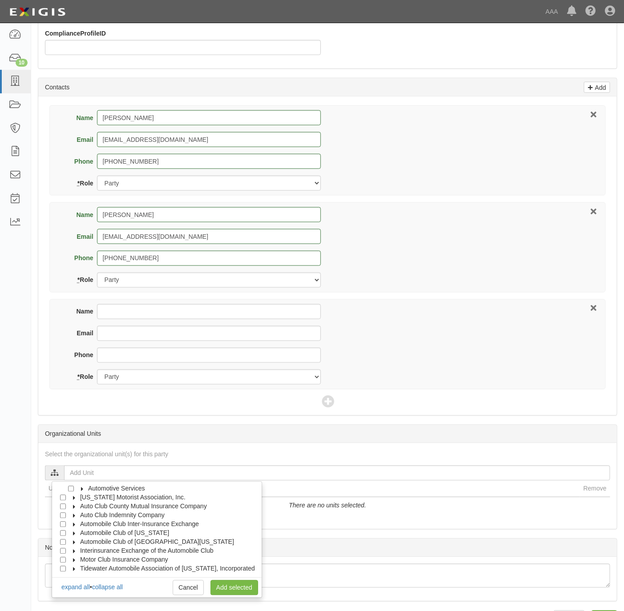
scroll to position [365, 0]
click at [107, 489] on span "Automotive Services" at bounding box center [116, 487] width 57 height 7
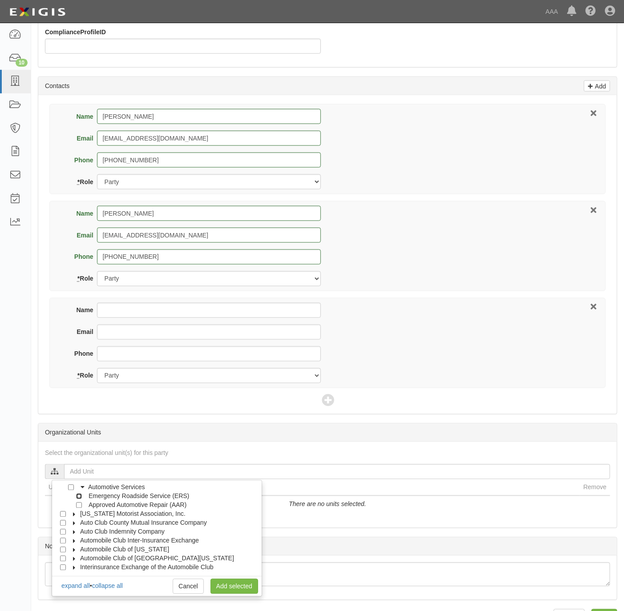
click at [76, 498] on input "Emergency Roadside Service (ERS)" at bounding box center [79, 497] width 6 height 6
checkbox input "true"
click at [230, 589] on link "Add selected" at bounding box center [234, 586] width 48 height 15
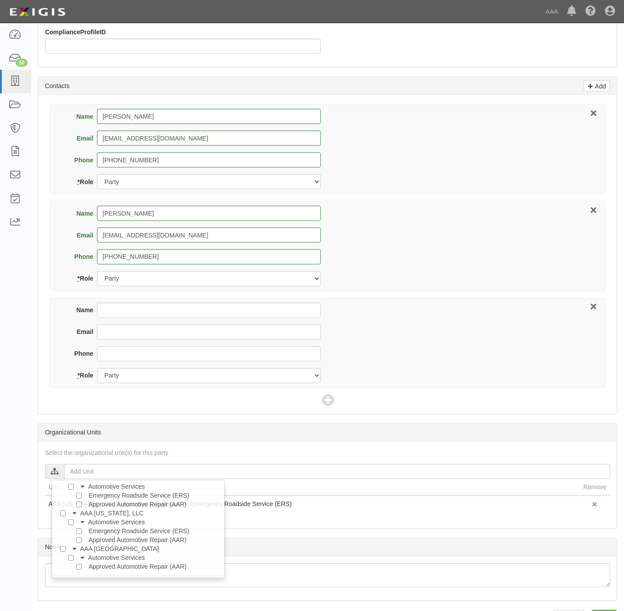
scroll to position [0, 0]
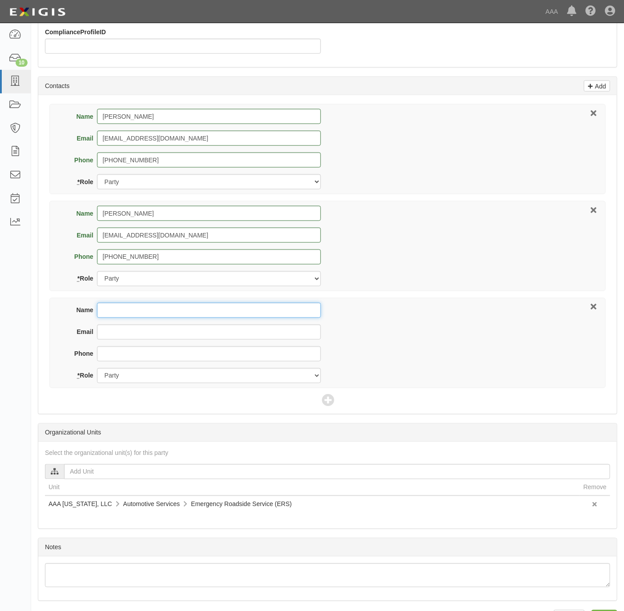
click at [182, 314] on input "Name" at bounding box center [209, 310] width 224 height 15
click at [140, 312] on input "Name" at bounding box center [209, 310] width 224 height 15
paste input "Les Vaughan"
type input "Les Vaughan"
paste input "Les Vaughan"
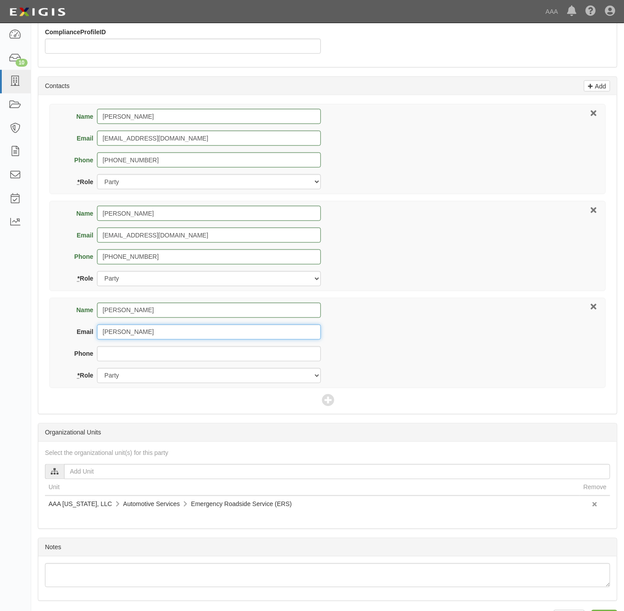
click at [117, 334] on input "Les Vaughan" at bounding box center [209, 332] width 224 height 15
type input "vaughan.les@ace.aaa.com"
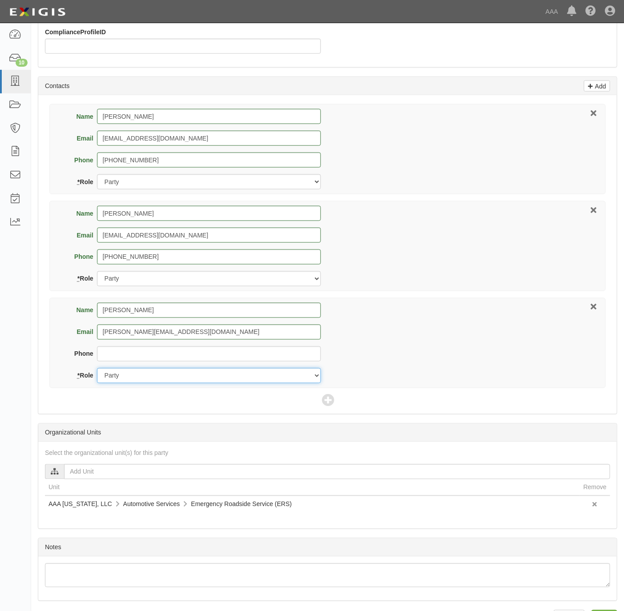
drag, startPoint x: 149, startPoint y: 375, endPoint x: 150, endPoint y: 387, distance: 12.1
click at [149, 375] on select "Party Broker Other" at bounding box center [209, 375] width 224 height 15
select select "Other"
click at [97, 370] on select "Party Broker Other" at bounding box center [209, 375] width 224 height 15
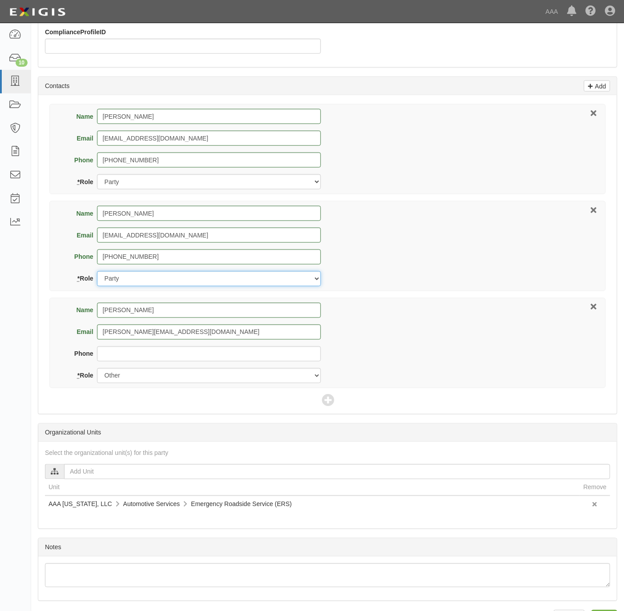
click at [153, 275] on select "Party Broker Other" at bounding box center [209, 278] width 224 height 15
select select "Broker"
click at [97, 273] on select "Party Broker Other" at bounding box center [209, 278] width 224 height 15
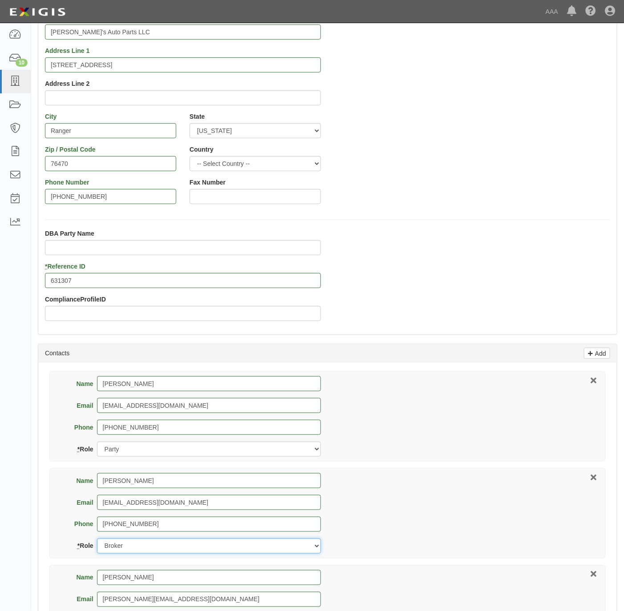
scroll to position [397, 0]
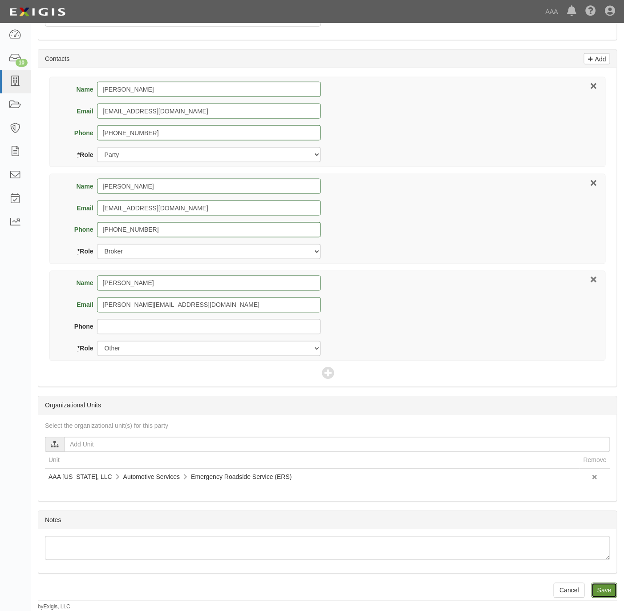
click at [597, 584] on input "Save" at bounding box center [604, 590] width 26 height 15
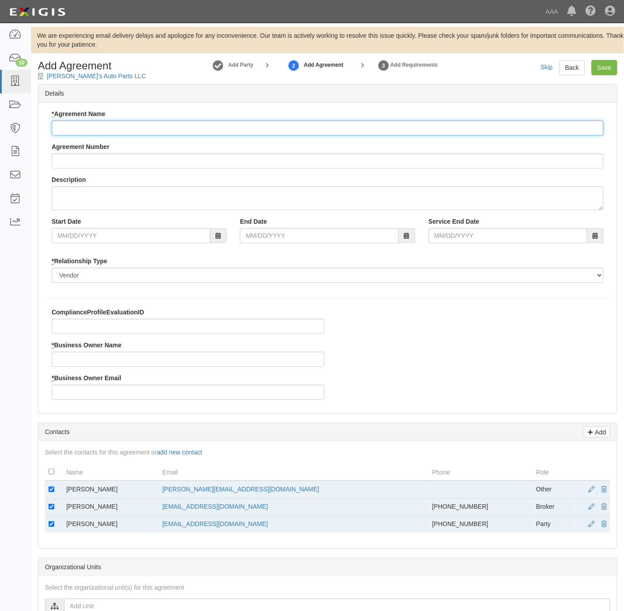
click at [150, 126] on input "* Agreement Name" at bounding box center [328, 128] width 552 height 15
type input "Texas ERS"
drag, startPoint x: 115, startPoint y: 486, endPoint x: 62, endPoint y: 490, distance: 53.5
click at [62, 490] on tr "Les Vaughan vaughan.les@ace.aaa.com Other" at bounding box center [327, 490] width 565 height 18
copy tr "[PERSON_NAME]"
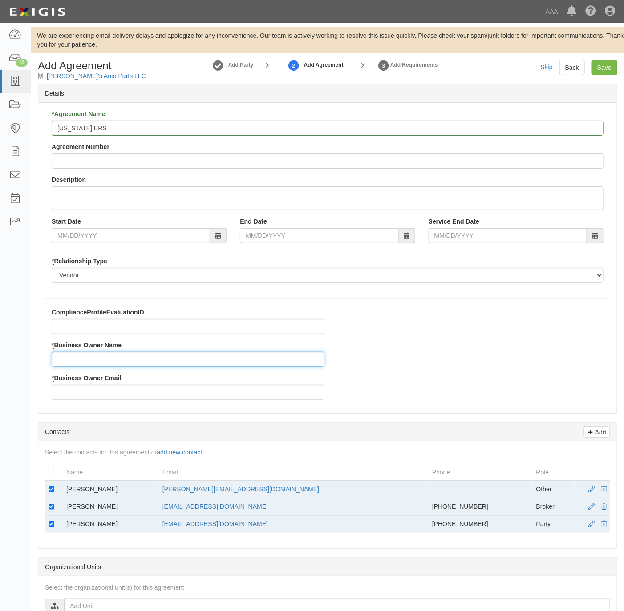
drag, startPoint x: 62, startPoint y: 490, endPoint x: 85, endPoint y: 357, distance: 135.6
click at [85, 357] on input "* Business Owner Name" at bounding box center [188, 359] width 273 height 15
paste input "Les Vaughan"
type input "Les Vaughan"
drag, startPoint x: 261, startPoint y: 489, endPoint x: 186, endPoint y: 491, distance: 74.8
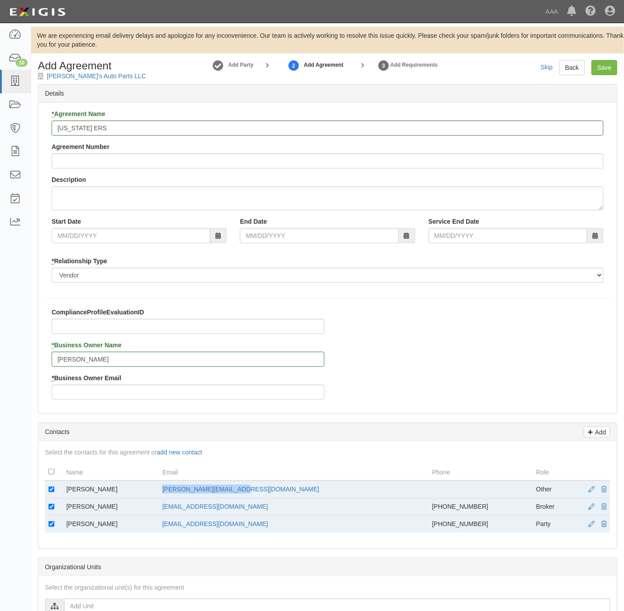
click at [186, 491] on td "vaughan.les@ace.aaa.com" at bounding box center [294, 490] width 270 height 18
copy link "vaughan.les@ace.aaa.com"
drag, startPoint x: 186, startPoint y: 491, endPoint x: 97, endPoint y: 382, distance: 141.0
click at [97, 382] on label "* Business Owner Email" at bounding box center [86, 378] width 69 height 9
click at [97, 385] on input "* Business Owner Email" at bounding box center [188, 392] width 273 height 15
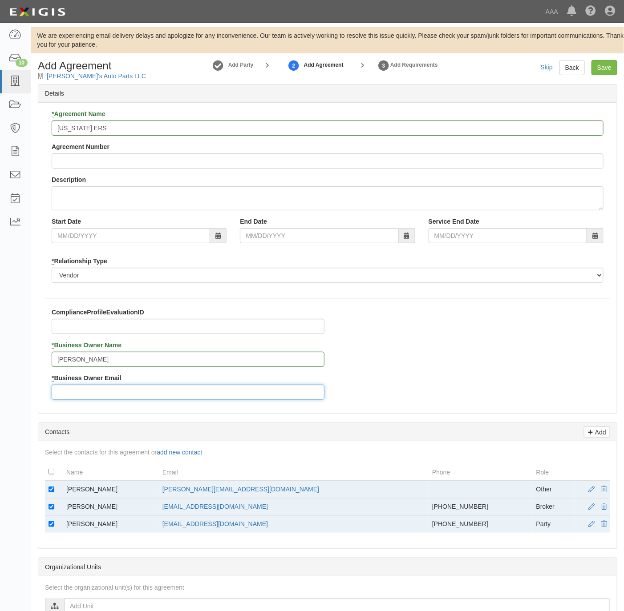
paste input "vaughan.les@ace.aaa.com"
type input "vaughan.les@ace.aaa.com"
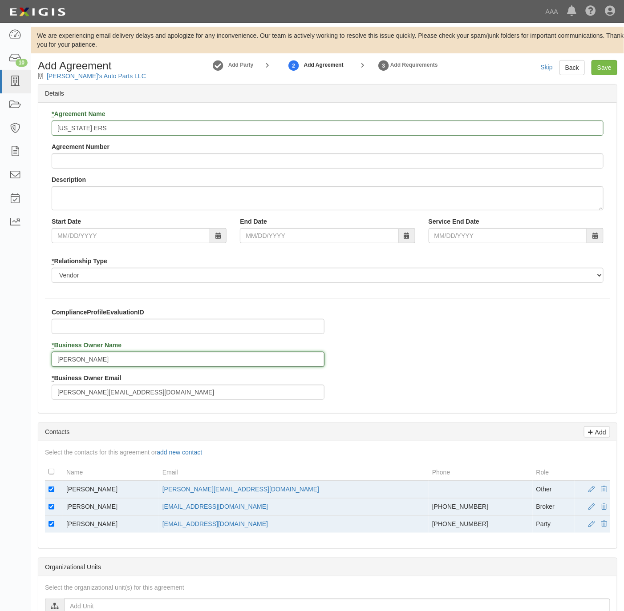
click at [63, 356] on input "Les Vaughan" at bounding box center [188, 359] width 273 height 15
type input "Les Vaughan"
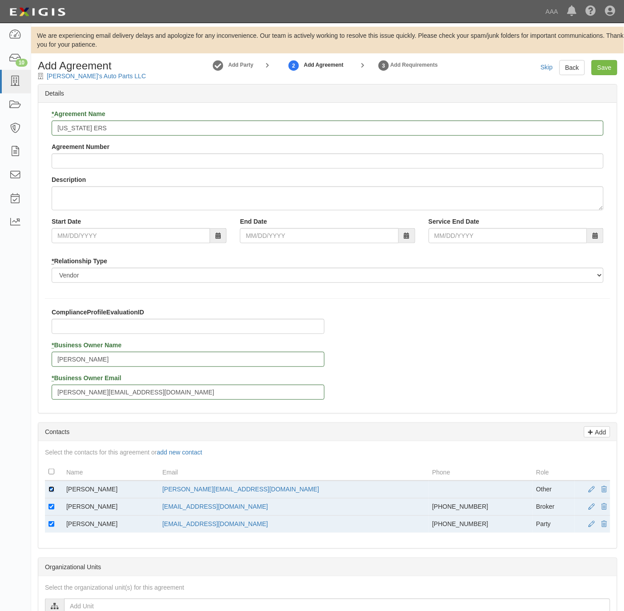
drag, startPoint x: 53, startPoint y: 489, endPoint x: 53, endPoint y: 505, distance: 15.6
click at [53, 489] on input "checkbox" at bounding box center [51, 490] width 6 height 6
checkbox input "false"
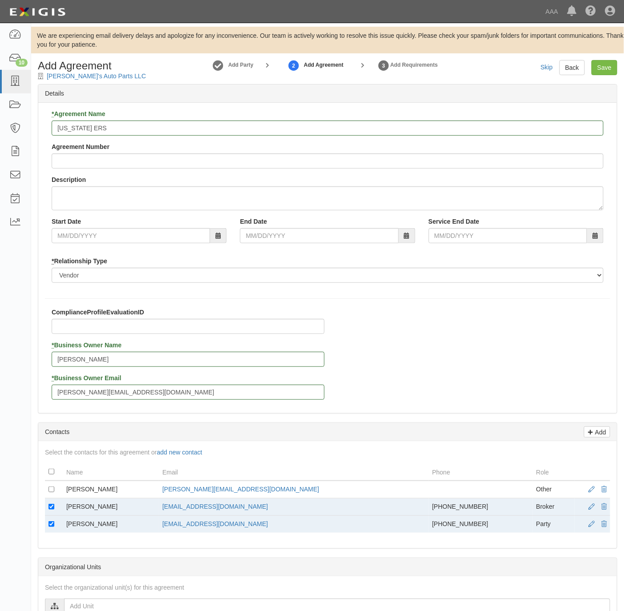
click at [49, 522] on td at bounding box center [54, 524] width 18 height 17
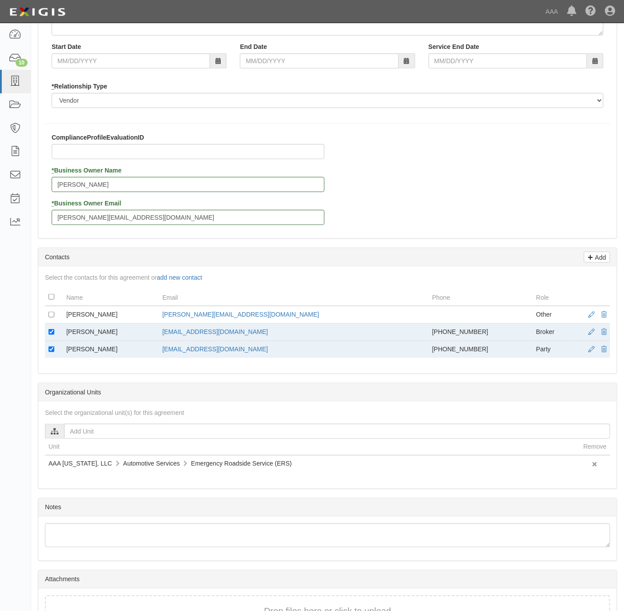
scroll to position [200, 0]
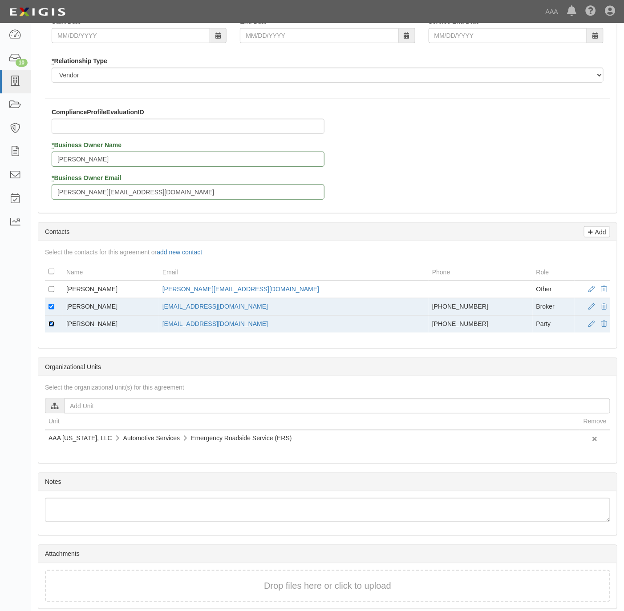
click at [54, 327] on input "checkbox" at bounding box center [51, 324] width 6 height 6
checkbox input "false"
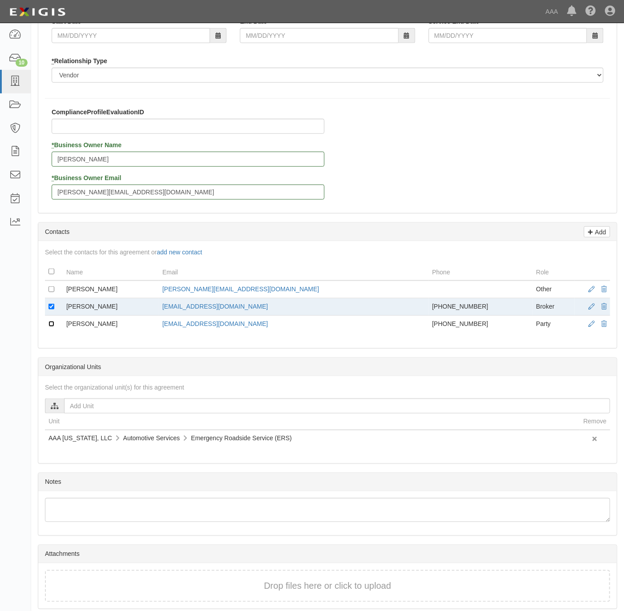
scroll to position [242, 0]
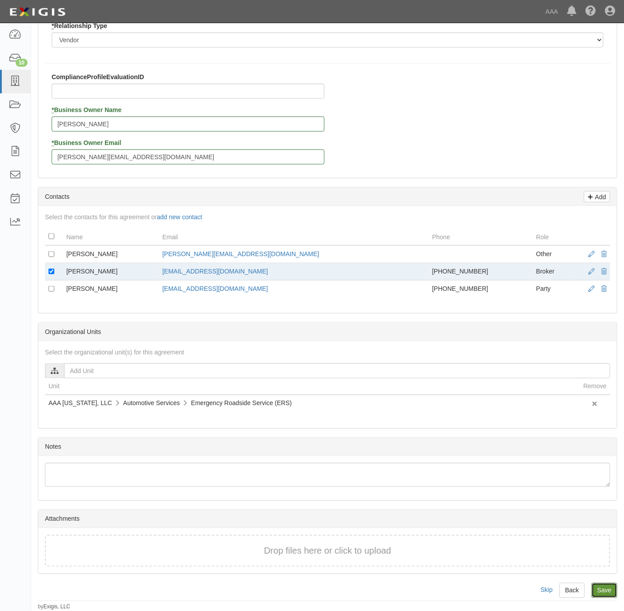
click at [607, 587] on input "Save" at bounding box center [604, 590] width 26 height 15
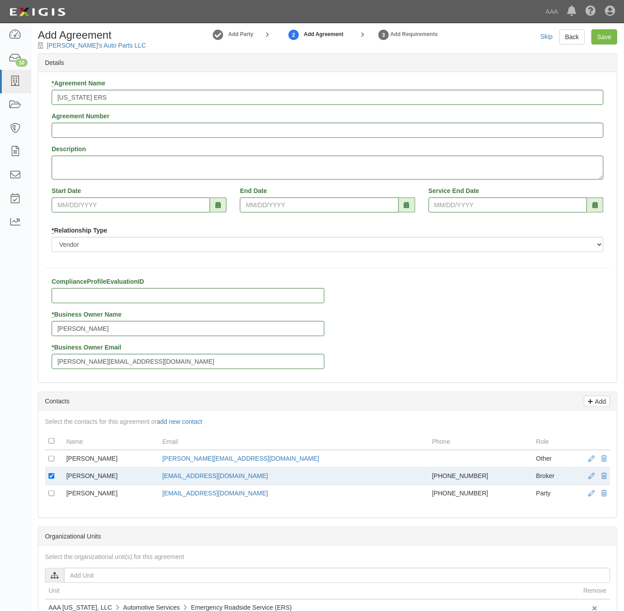
scroll to position [0, 0]
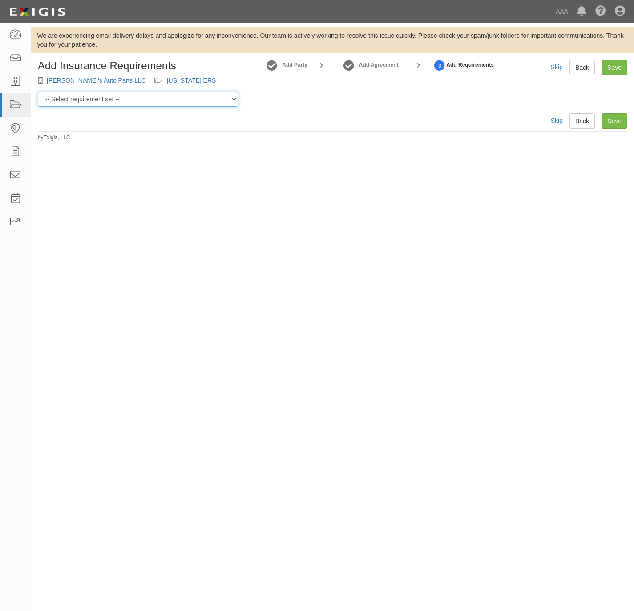
drag, startPoint x: 134, startPoint y: 101, endPoint x: 135, endPoint y: 107, distance: 6.7
click at [134, 101] on select "-- Select requirement set -- AAA East Central AAR AAA East Central ERS AAA East…" at bounding box center [138, 99] width 200 height 15
select select "16664"
click at [38, 92] on select "-- Select requirement set -- AAA East Central AAR AAA East Central ERS AAA East…" at bounding box center [138, 99] width 200 height 15
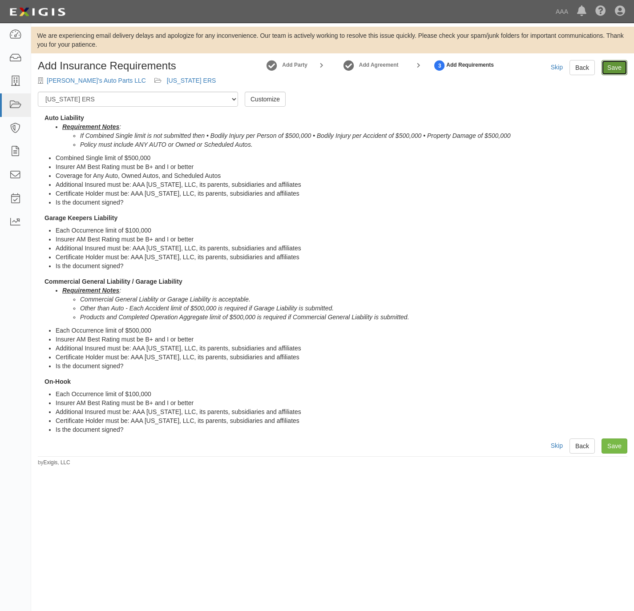
click at [606, 69] on link "Save" at bounding box center [615, 67] width 26 height 15
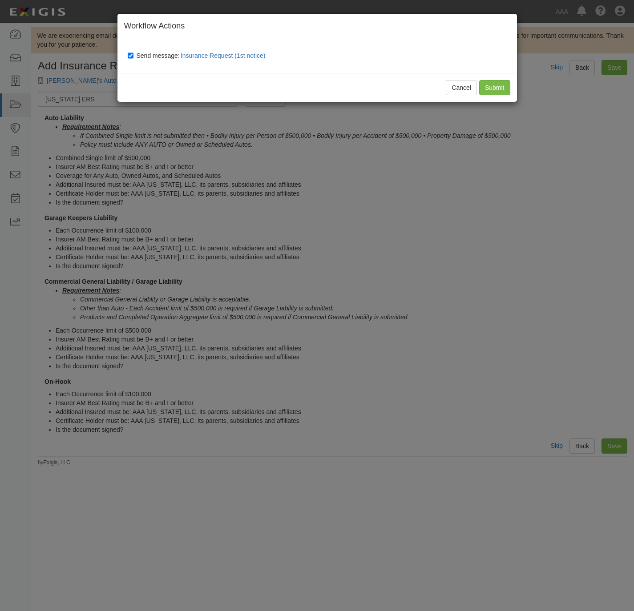
click at [154, 55] on span "Send message: Insurance Request (1st notice)" at bounding box center [203, 55] width 133 height 7
click at [133, 55] on input "Send message: Insurance Request (1st notice)" at bounding box center [131, 55] width 6 height 7
checkbox input "false"
click at [499, 84] on input "Submit" at bounding box center [494, 87] width 31 height 15
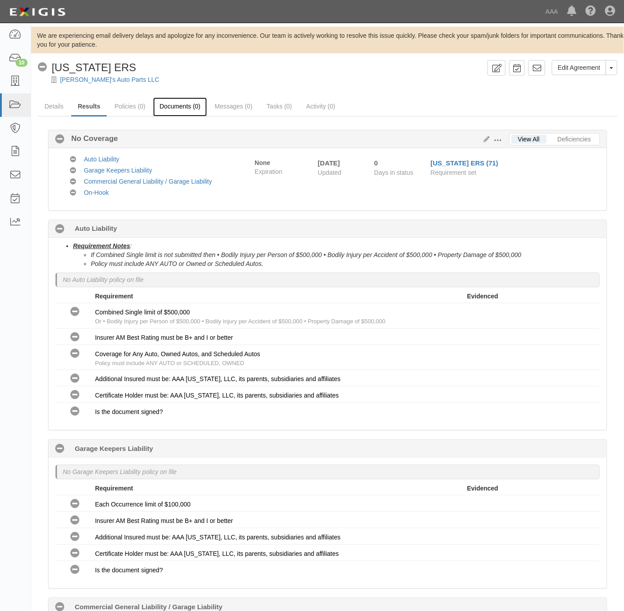
click at [183, 102] on link "Documents (0)" at bounding box center [180, 106] width 54 height 19
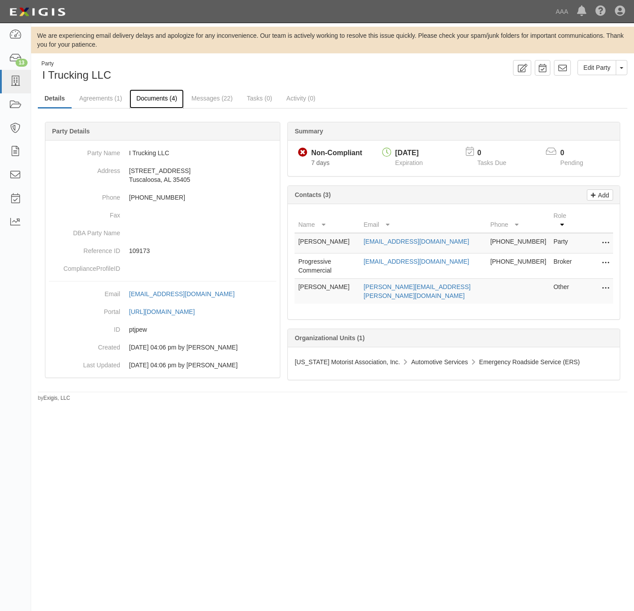
click at [161, 96] on link "Documents (4)" at bounding box center [156, 98] width 54 height 19
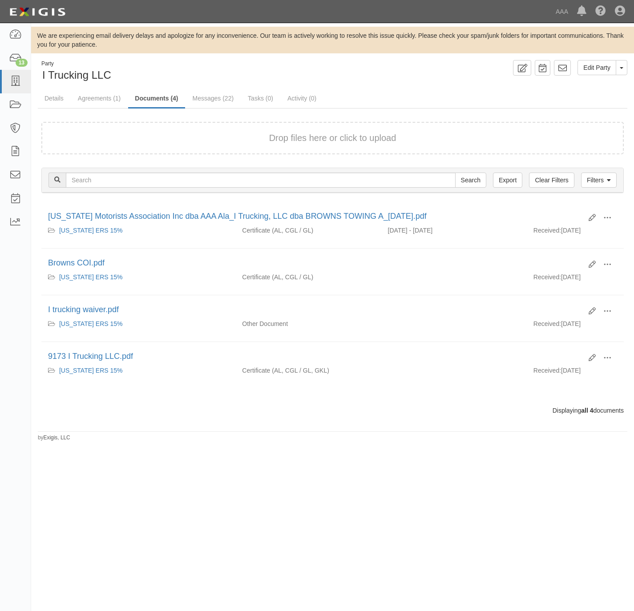
click at [137, 144] on div "Drop files here or click to upload" at bounding box center [332, 138] width 563 height 13
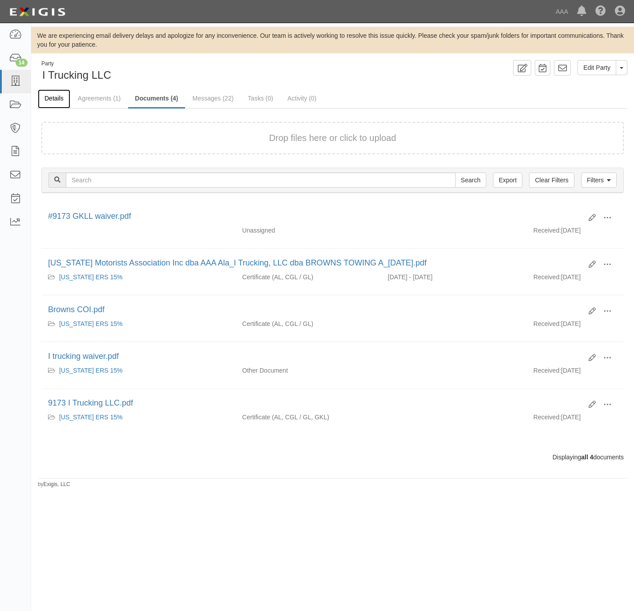
click at [56, 97] on link "Details" at bounding box center [54, 98] width 32 height 19
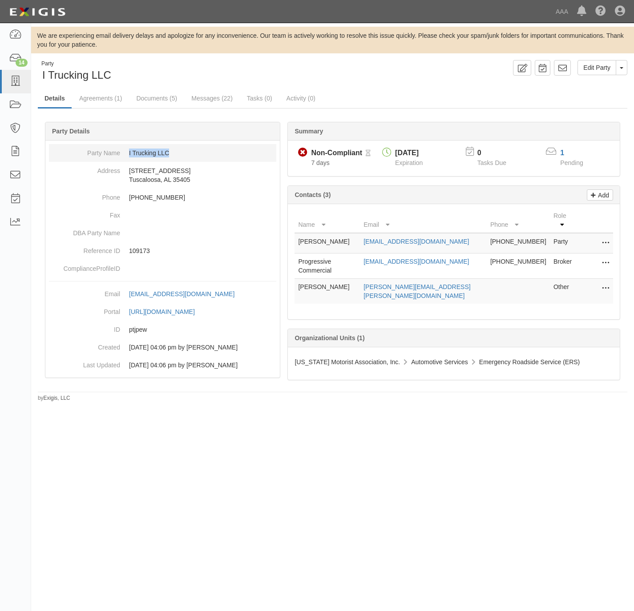
copy dd "I Trucking LLC"
drag, startPoint x: 171, startPoint y: 151, endPoint x: 125, endPoint y: 150, distance: 45.4
click at [125, 150] on dd "I Trucking LLC" at bounding box center [162, 153] width 227 height 18
click at [147, 252] on p "109173" at bounding box center [202, 251] width 147 height 9
click at [138, 253] on p "109173" at bounding box center [202, 251] width 147 height 9
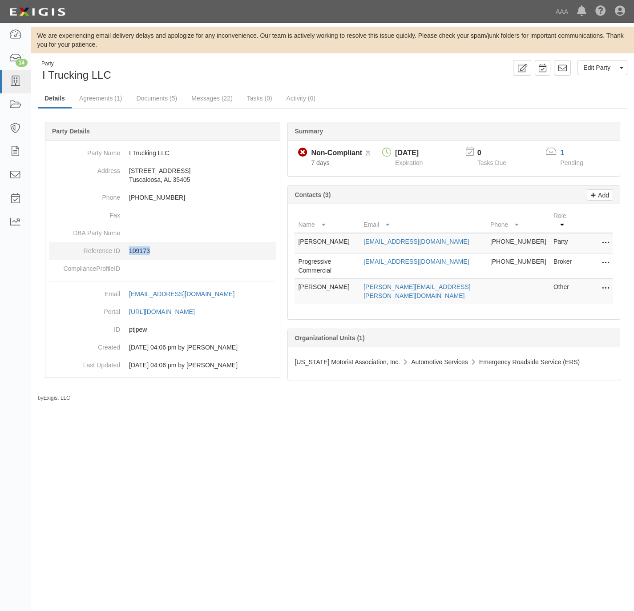
click at [138, 253] on p "109173" at bounding box center [202, 251] width 147 height 9
copy p "109173"
click at [18, 77] on icon at bounding box center [15, 82] width 12 height 10
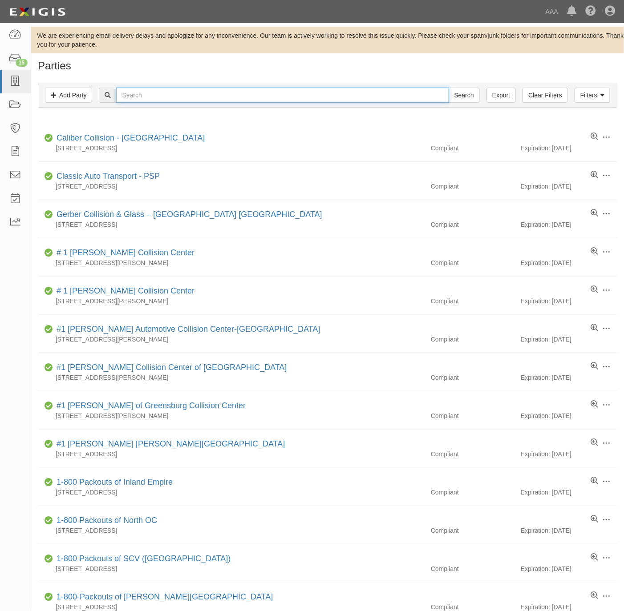
drag, startPoint x: 138, startPoint y: 96, endPoint x: 146, endPoint y: 95, distance: 8.1
click at [139, 96] on input "text" at bounding box center [282, 95] width 332 height 15
paste input "Ace Towing"
type input "Ace Towing"
click at [461, 100] on input "Search" at bounding box center [464, 95] width 31 height 15
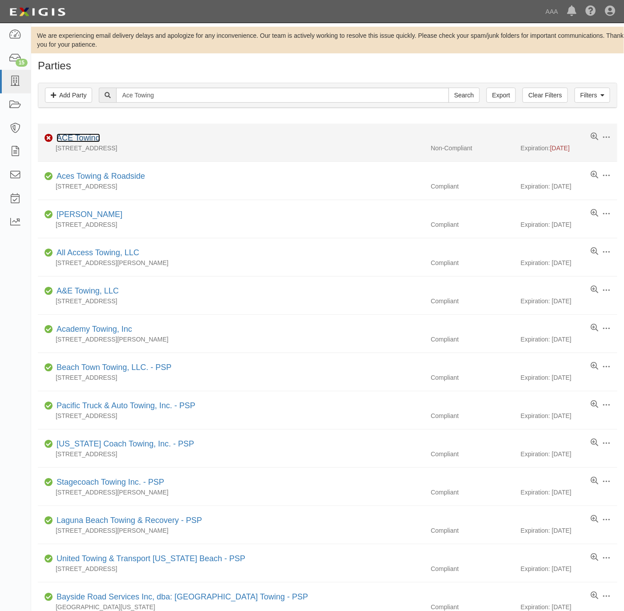
click at [77, 139] on link "ACE Towing" at bounding box center [79, 137] width 44 height 9
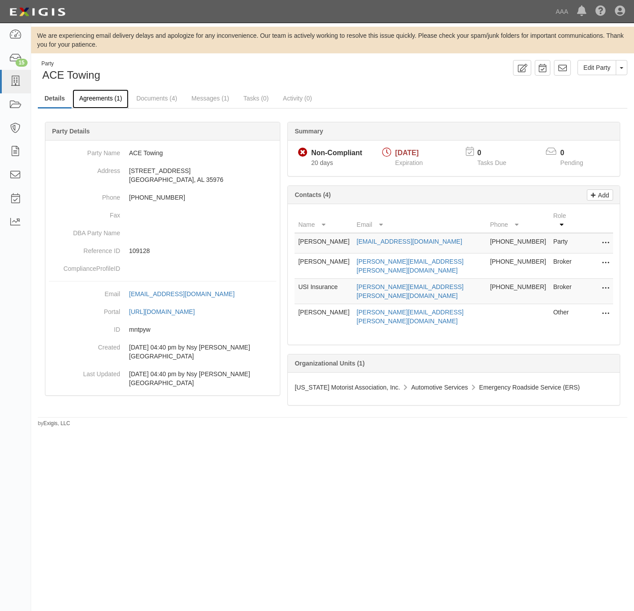
click at [97, 101] on link "Agreements (1)" at bounding box center [101, 98] width 56 height 19
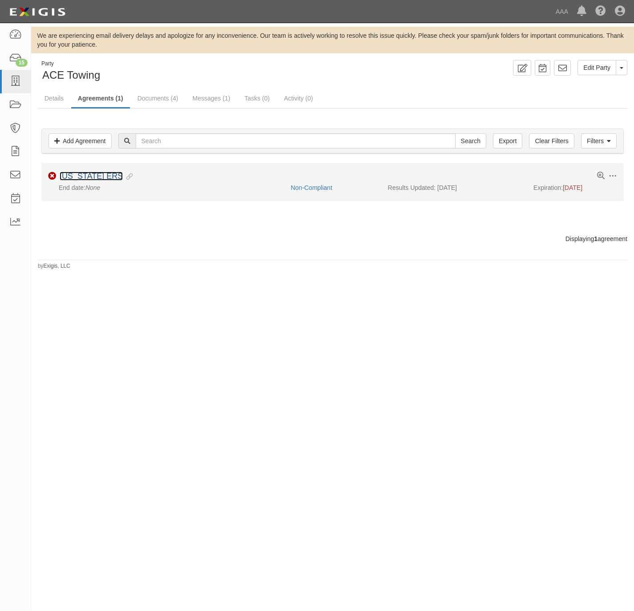
click at [60, 174] on link "[US_STATE] ERS" at bounding box center [91, 176] width 63 height 9
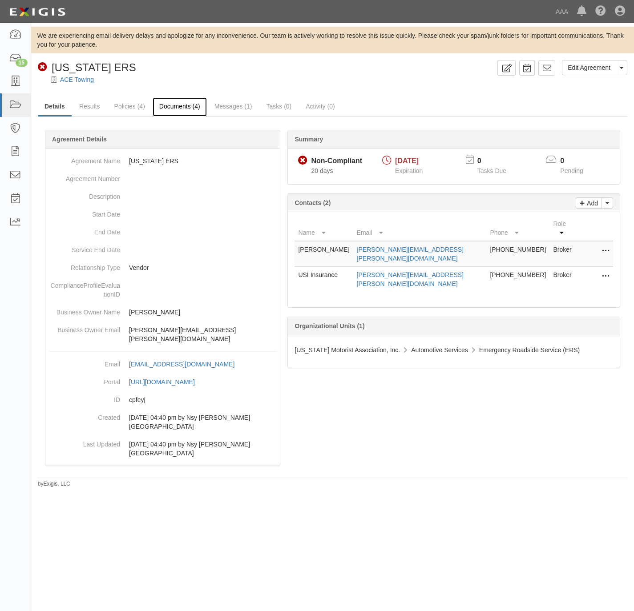
click at [170, 99] on link "Documents (4)" at bounding box center [180, 106] width 54 height 19
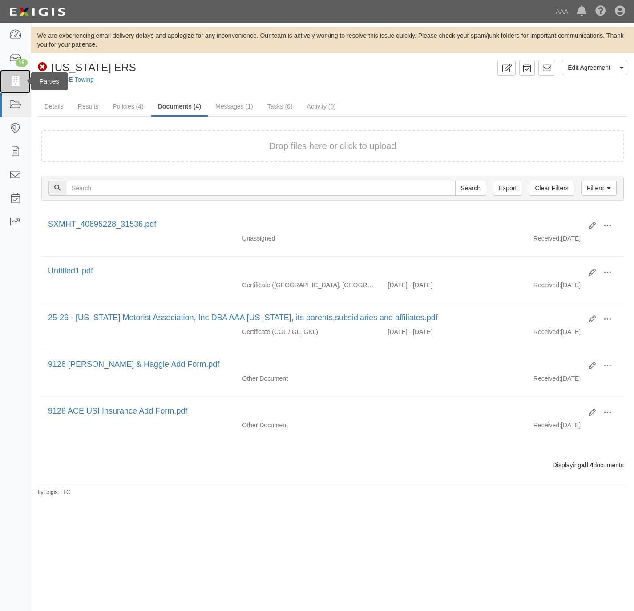
click at [12, 83] on icon at bounding box center [15, 82] width 12 height 10
